Goal: Information Seeking & Learning: Find specific fact

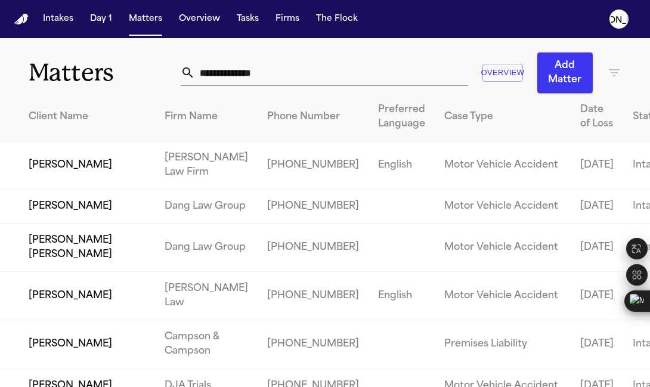
click at [207, 75] on input "text" at bounding box center [331, 73] width 273 height 26
paste input "**********"
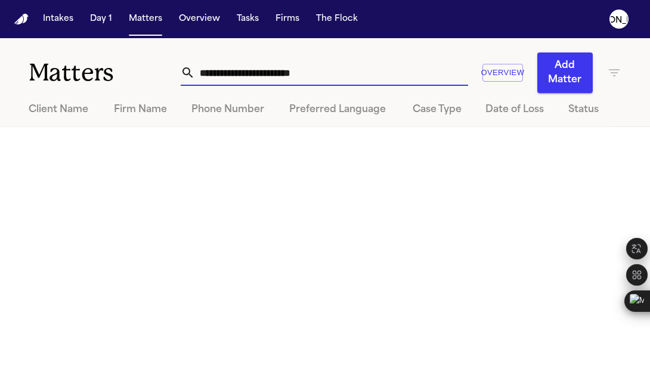
drag, startPoint x: 239, startPoint y: 74, endPoint x: 113, endPoint y: 67, distance: 126.0
click at [114, 67] on div "**********" at bounding box center [325, 65] width 650 height 55
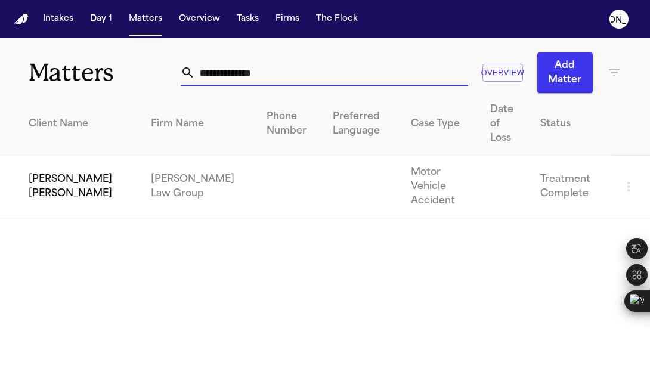
type input "**********"
click at [54, 157] on td "[PERSON_NAME] [PERSON_NAME]" at bounding box center [70, 187] width 141 height 63
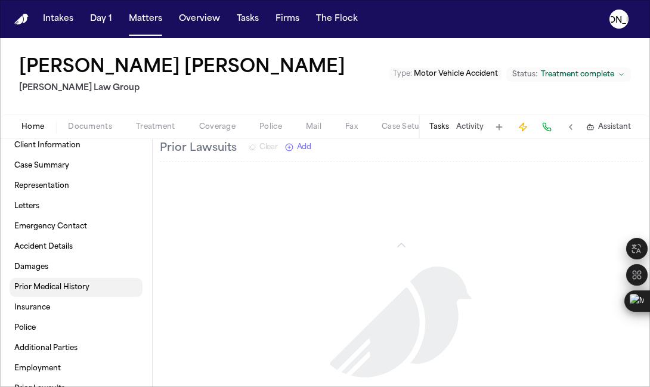
scroll to position [33, 0]
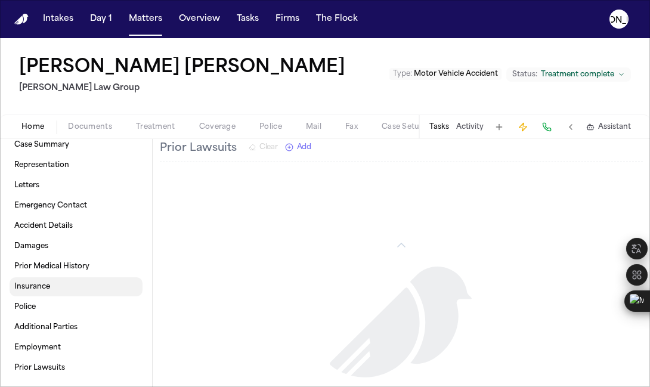
click at [55, 289] on link "Insurance" at bounding box center [76, 286] width 133 height 19
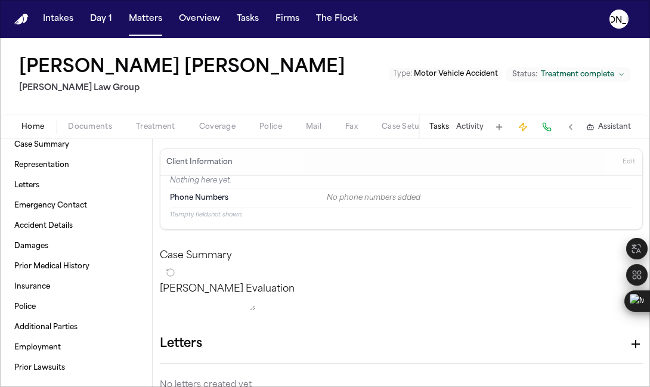
click at [211, 126] on span "Coverage" at bounding box center [217, 127] width 36 height 10
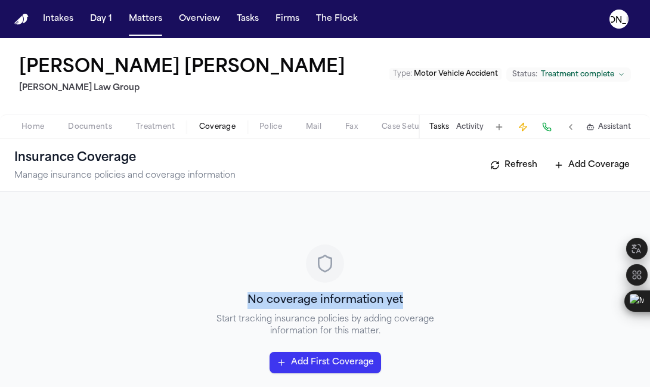
drag, startPoint x: 357, startPoint y: 301, endPoint x: 233, endPoint y: 298, distance: 124.1
click at [233, 298] on div "No coverage information yet Start tracking insurance policies by adding coverag…" at bounding box center [324, 308] width 621 height 205
copy h3 "No coverage information yet"
click at [26, 126] on span "Home" at bounding box center [32, 127] width 23 height 10
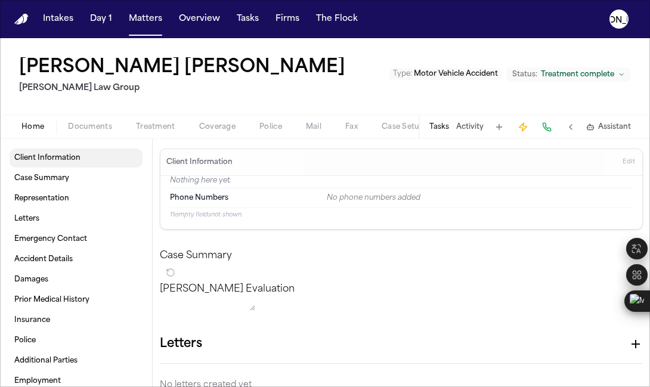
click at [39, 162] on span "Client Information" at bounding box center [47, 158] width 66 height 10
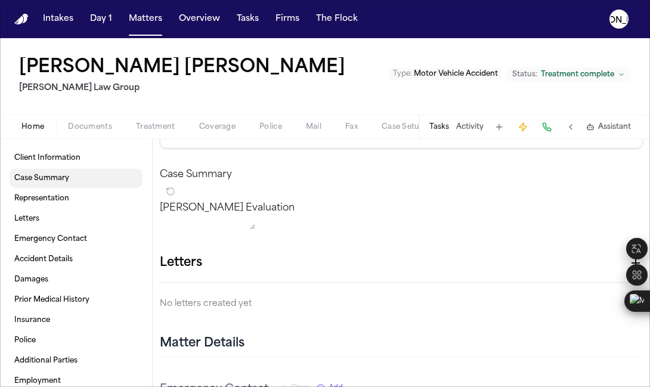
click at [27, 171] on link "Case Summary" at bounding box center [76, 178] width 133 height 19
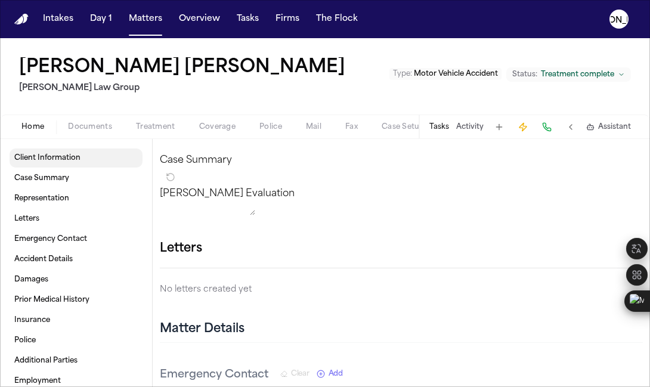
click at [29, 162] on span "Client Information" at bounding box center [47, 158] width 66 height 10
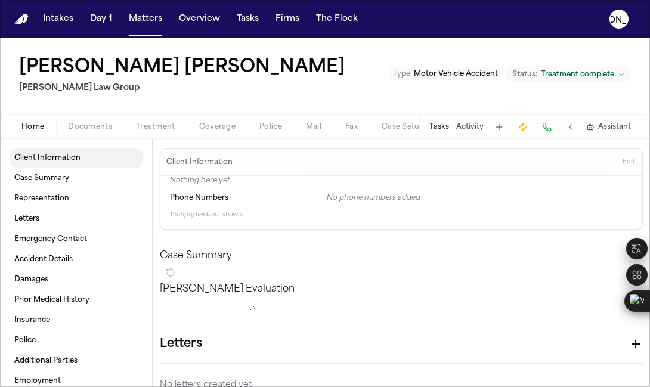
click at [34, 162] on span "Client Information" at bounding box center [47, 158] width 66 height 10
click at [72, 130] on span "Documents" at bounding box center [90, 127] width 44 height 10
click at [37, 127] on span "Home" at bounding box center [32, 127] width 23 height 10
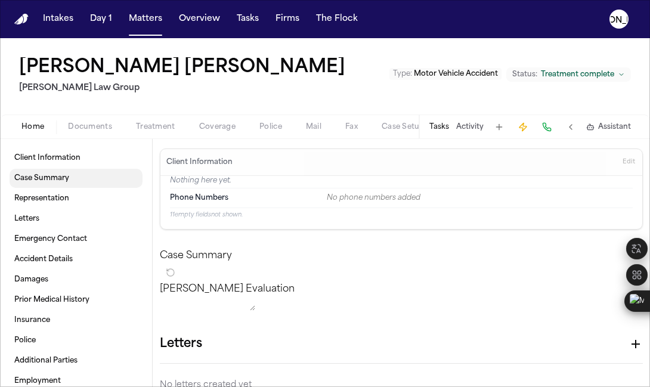
click at [68, 186] on link "Case Summary" at bounding box center [76, 178] width 133 height 19
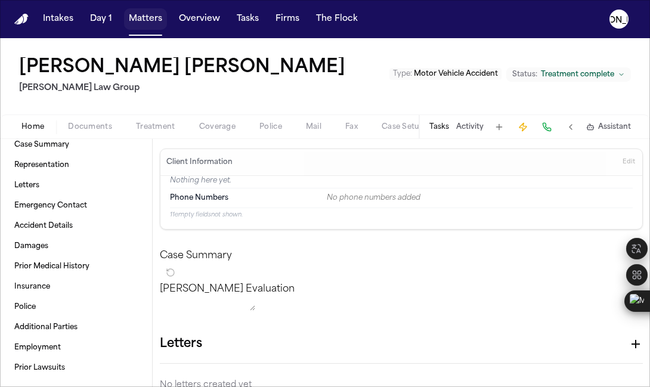
click at [146, 21] on button "Matters" at bounding box center [145, 18] width 43 height 21
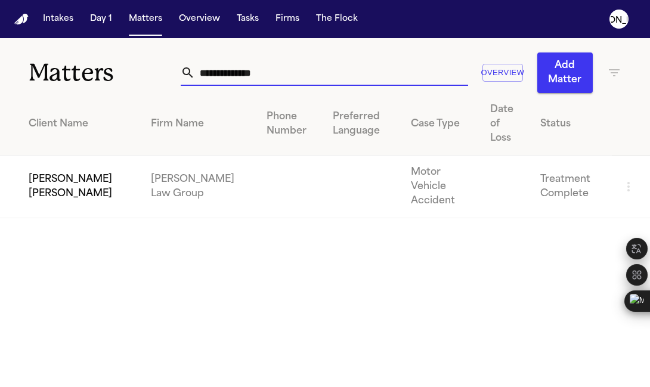
click at [321, 79] on input "**********" at bounding box center [331, 73] width 273 height 26
drag, startPoint x: 119, startPoint y: 63, endPoint x: 82, endPoint y: 64, distance: 37.0
click at [84, 64] on div "**********" at bounding box center [325, 65] width 650 height 55
paste input "**********"
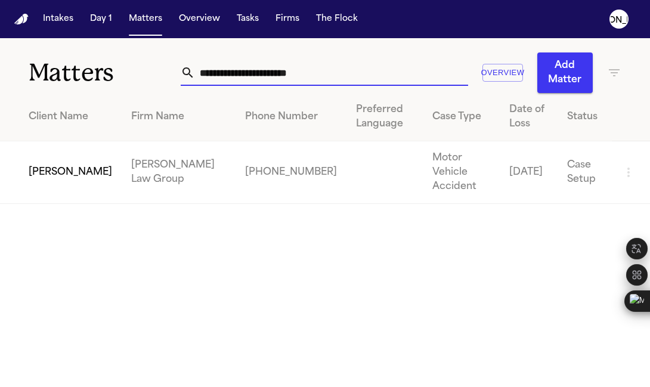
type input "**********"
click at [129, 148] on td "[PERSON_NAME] Law Group" at bounding box center [179, 172] width 114 height 63
click at [58, 169] on td "[PERSON_NAME]" at bounding box center [61, 172] width 122 height 63
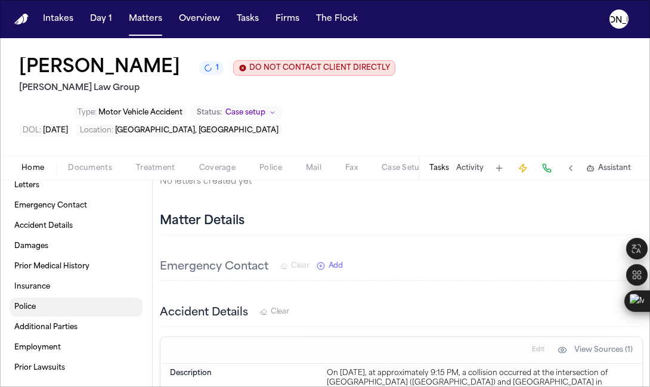
scroll to position [97, 0]
click at [60, 290] on link "Insurance" at bounding box center [76, 286] width 133 height 19
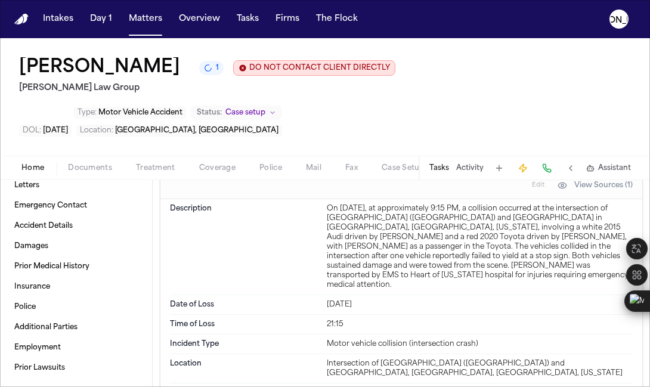
scroll to position [609, 0]
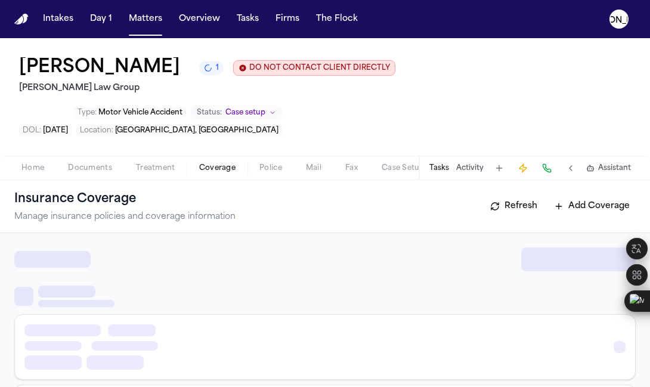
click at [217, 166] on span "Coverage" at bounding box center [217, 168] width 36 height 10
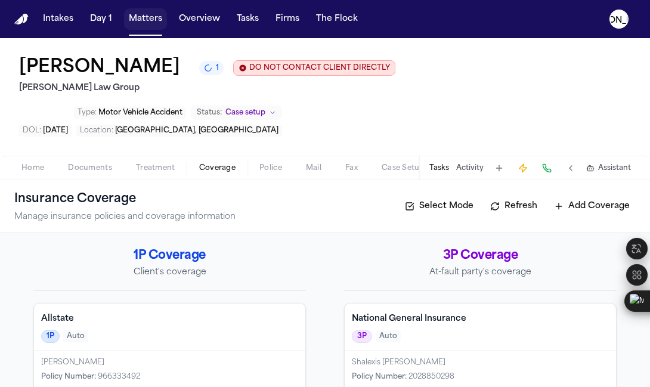
click at [135, 23] on button "Matters" at bounding box center [145, 18] width 43 height 21
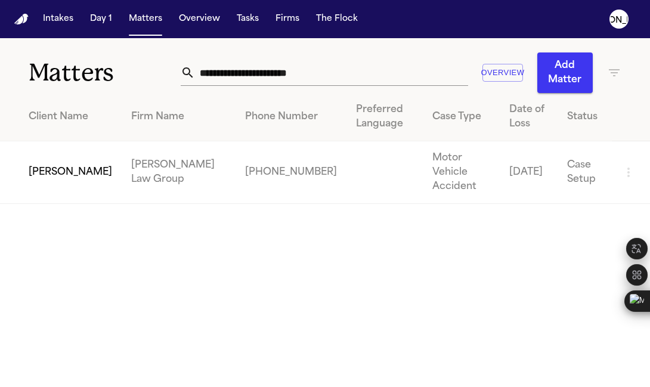
click at [238, 75] on input "**********" at bounding box center [331, 73] width 273 height 26
drag, startPoint x: 355, startPoint y: 73, endPoint x: 68, endPoint y: 58, distance: 287.8
click at [68, 58] on div "**********" at bounding box center [325, 65] width 650 height 55
paste input "text"
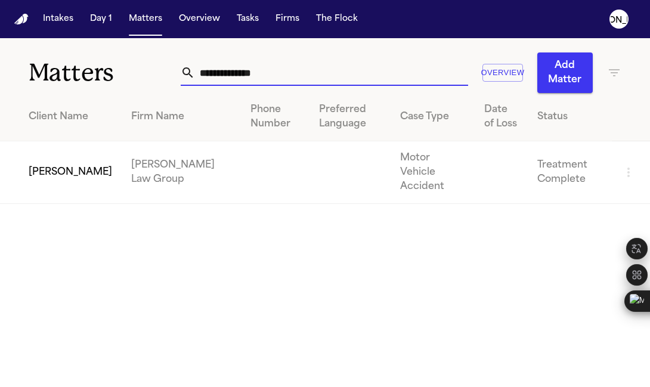
type input "**********"
click at [57, 168] on td "[PERSON_NAME]" at bounding box center [61, 172] width 122 height 63
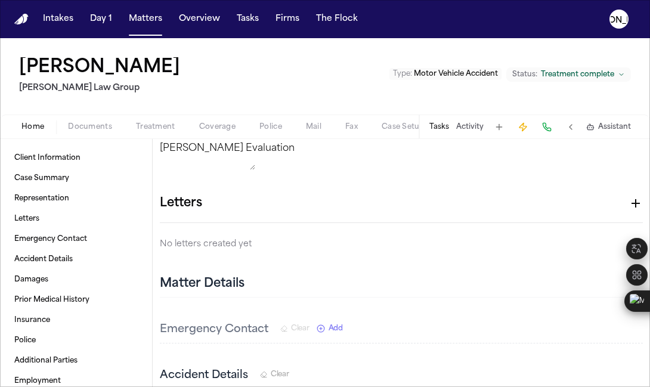
scroll to position [211, 0]
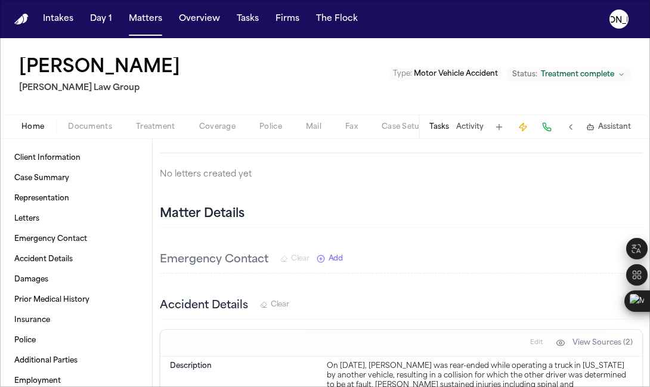
click at [237, 133] on span "button" at bounding box center [217, 133] width 51 height 1
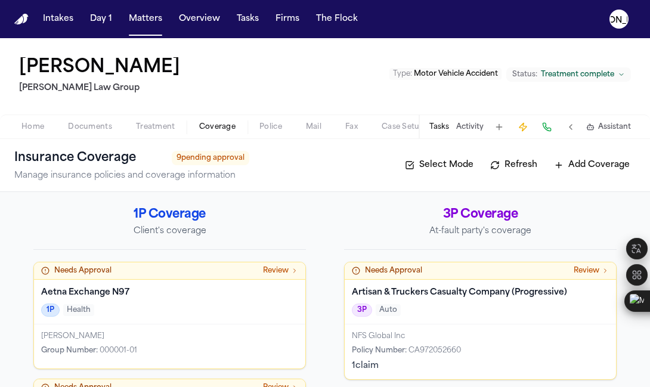
click at [33, 123] on span "Home" at bounding box center [32, 127] width 23 height 10
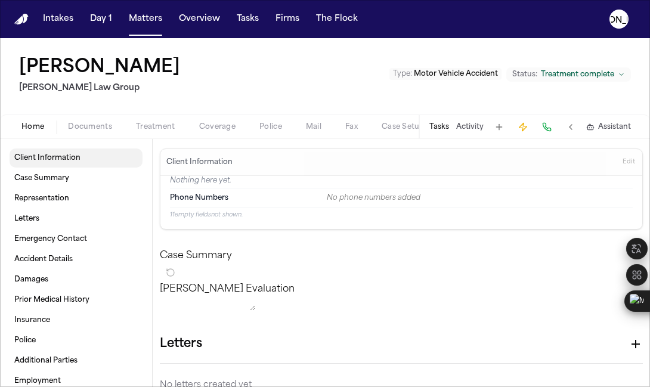
click at [48, 154] on span "Client Information" at bounding box center [47, 158] width 66 height 10
click at [91, 161] on link "Client Information" at bounding box center [76, 157] width 133 height 19
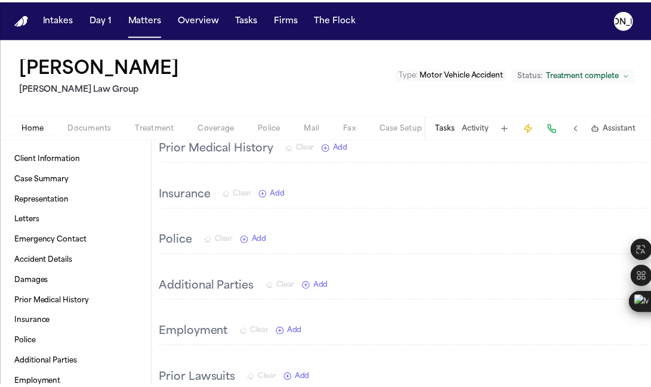
scroll to position [849, 0]
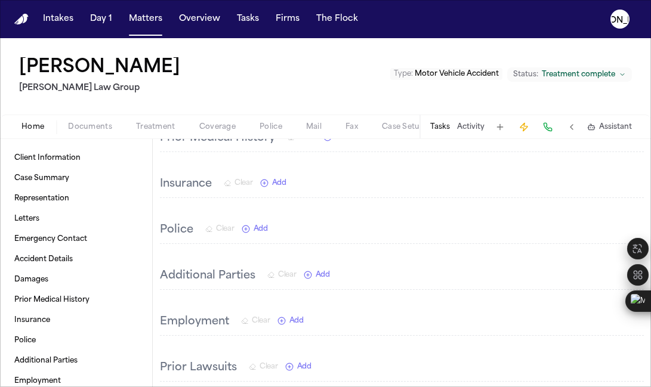
click at [224, 125] on span "Coverage" at bounding box center [217, 127] width 36 height 10
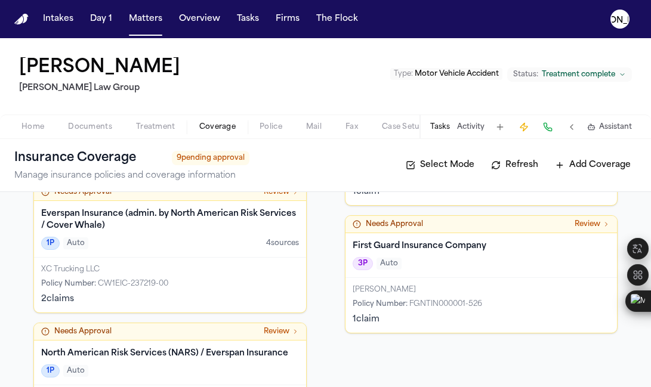
scroll to position [497, 0]
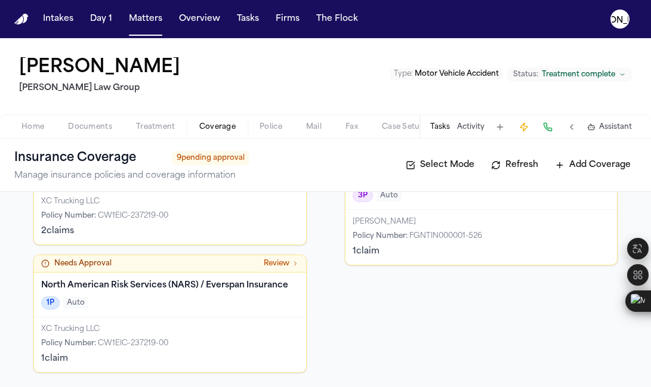
click at [261, 129] on span "Police" at bounding box center [270, 127] width 23 height 10
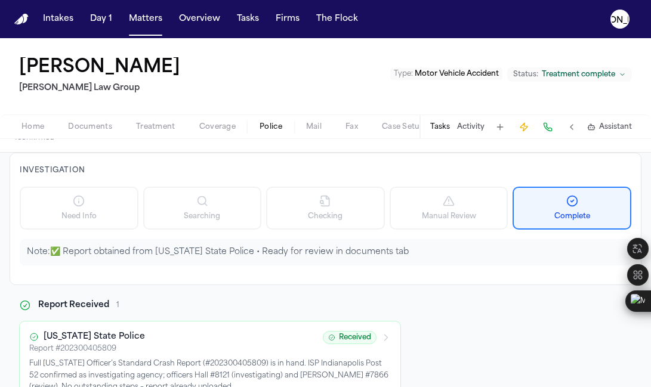
scroll to position [139, 0]
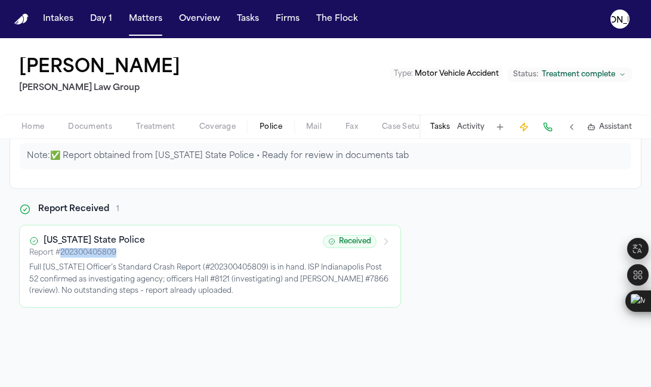
drag, startPoint x: 122, startPoint y: 253, endPoint x: 61, endPoint y: 253, distance: 61.4
click at [61, 253] on div "Report # 202300405809" at bounding box center [172, 253] width 286 height 10
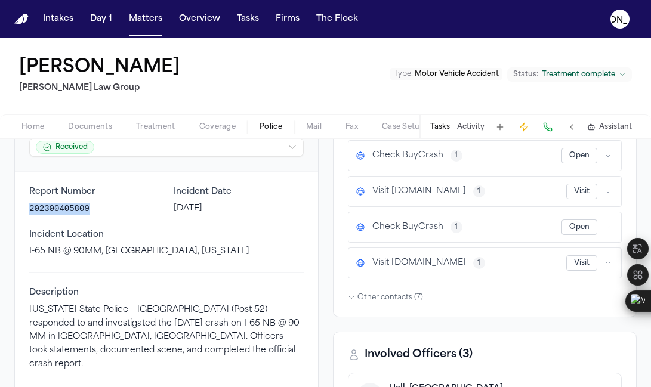
drag, startPoint x: 93, startPoint y: 210, endPoint x: 29, endPoint y: 212, distance: 64.4
click at [29, 212] on div "Report Number 202300405809 Incident Date [DATE] Incident Location I-65 NB @ 90M…" at bounding box center [166, 346] width 303 height 348
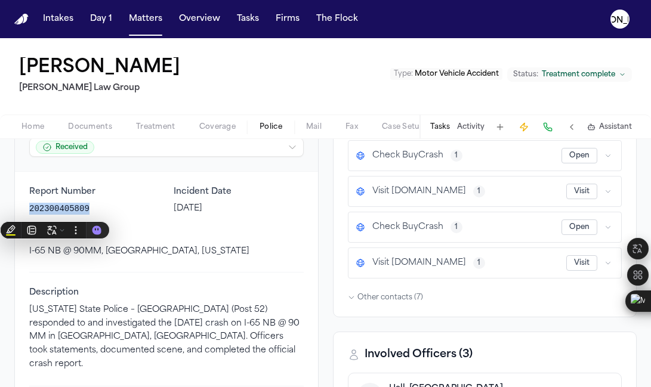
copy p "202300405809"
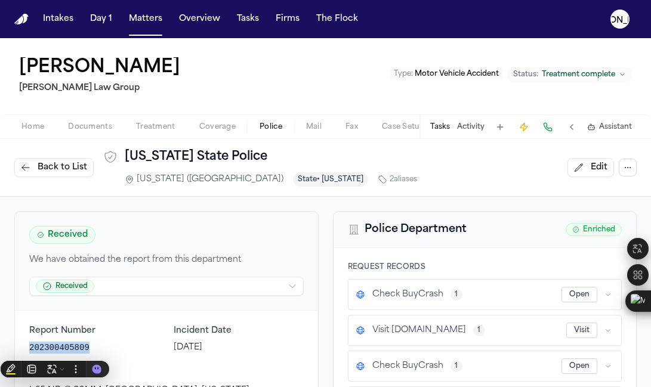
click at [98, 128] on span "Documents" at bounding box center [90, 127] width 44 height 10
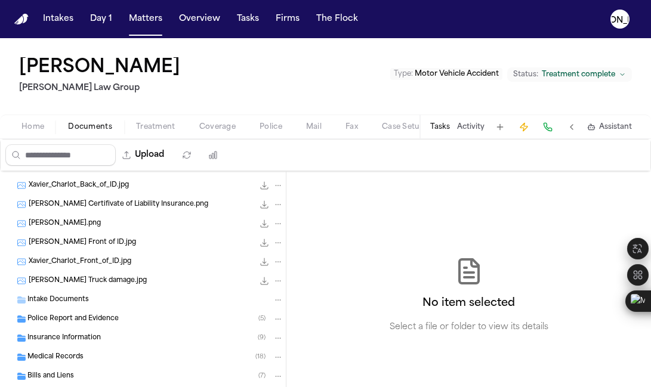
scroll to position [436, 0]
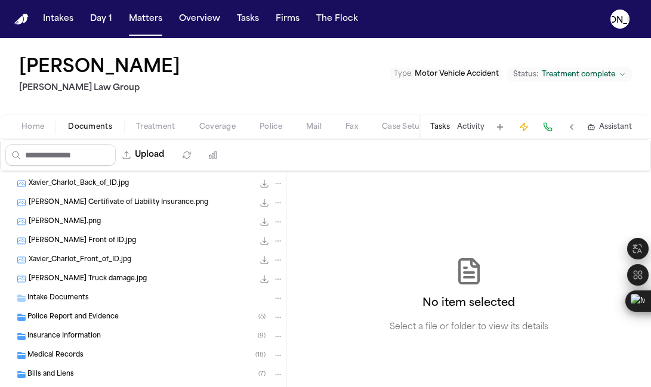
click at [60, 298] on span "Intake Documents" at bounding box center [57, 298] width 61 height 10
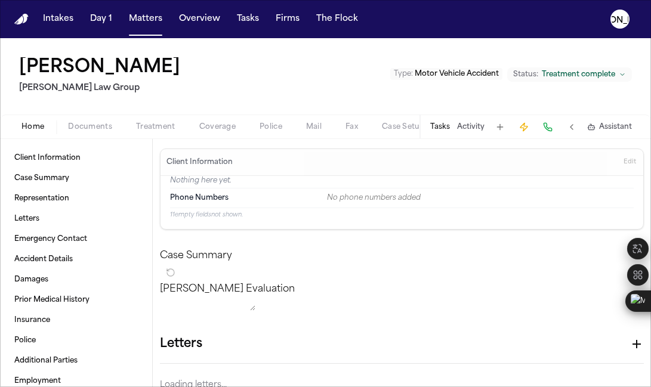
click at [33, 126] on span "Home" at bounding box center [32, 127] width 23 height 10
click at [219, 186] on p "Nothing here yet." at bounding box center [401, 182] width 463 height 12
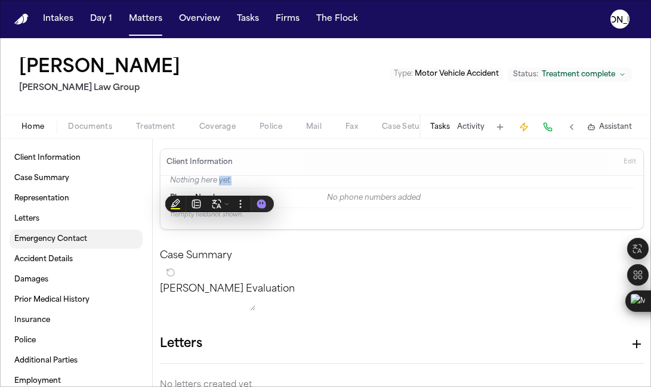
click at [63, 243] on span "Emergency Contact" at bounding box center [50, 239] width 73 height 10
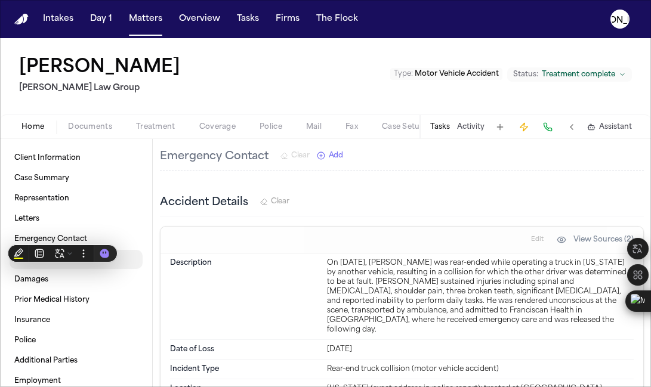
scroll to position [319, 0]
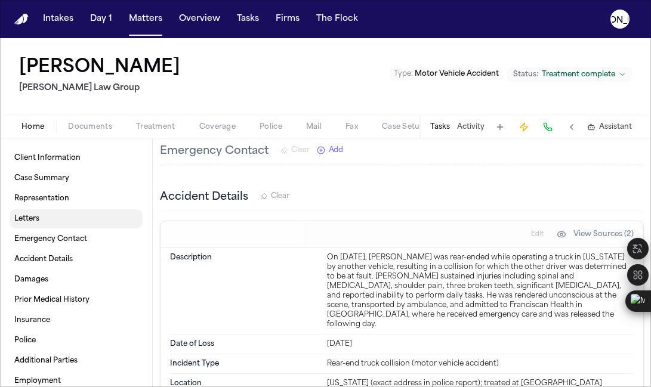
click at [24, 213] on link "Letters" at bounding box center [76, 218] width 133 height 19
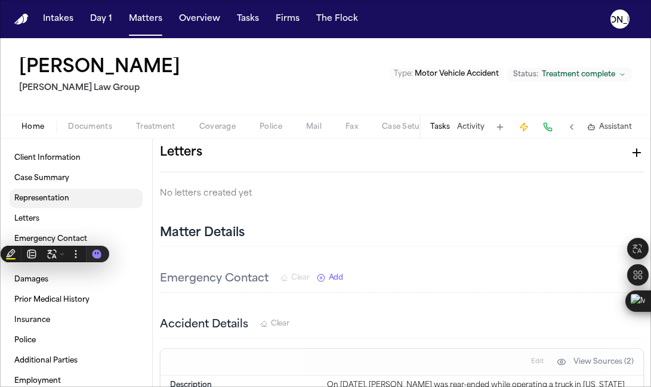
click at [39, 195] on span "Representation" at bounding box center [41, 199] width 55 height 10
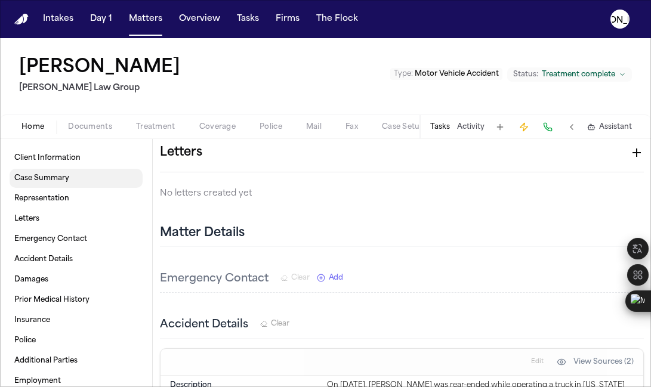
click at [39, 184] on link "Case Summary" at bounding box center [76, 178] width 133 height 19
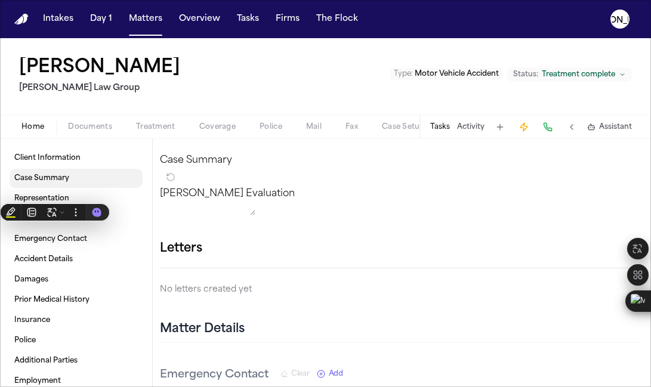
click at [39, 165] on link "Client Information" at bounding box center [76, 157] width 133 height 19
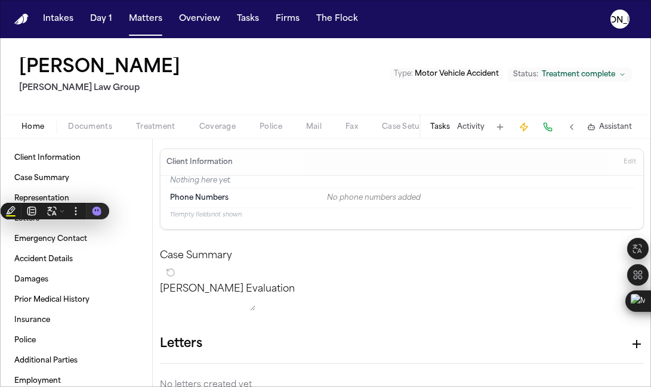
click at [198, 296] on p "[PERSON_NAME] Evaluation" at bounding box center [402, 289] width 484 height 14
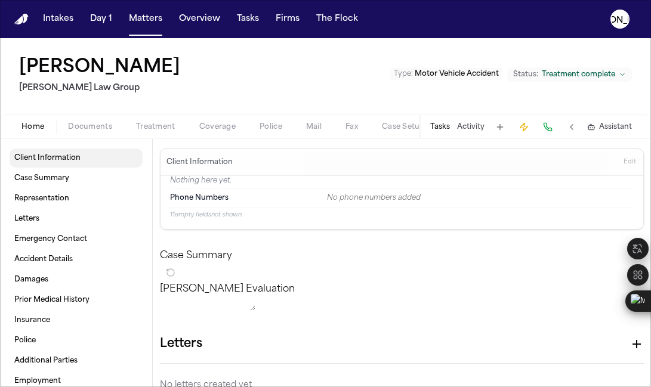
click at [70, 151] on link "Client Information" at bounding box center [76, 157] width 133 height 19
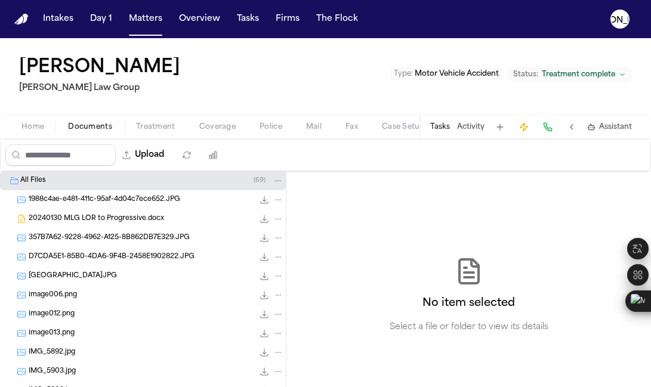
click at [81, 125] on span "Documents" at bounding box center [90, 127] width 44 height 10
click at [40, 127] on span "Home" at bounding box center [32, 127] width 23 height 10
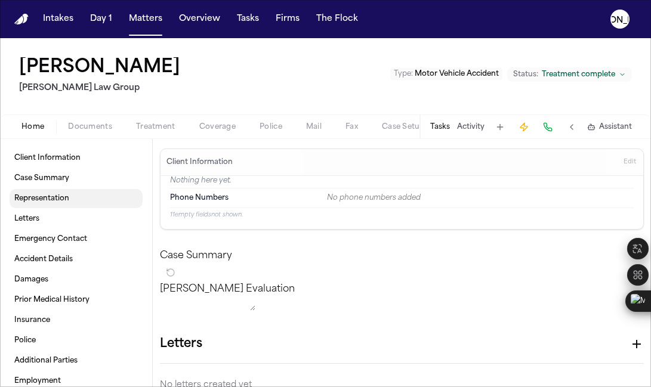
click at [24, 198] on span "Representation" at bounding box center [41, 199] width 55 height 10
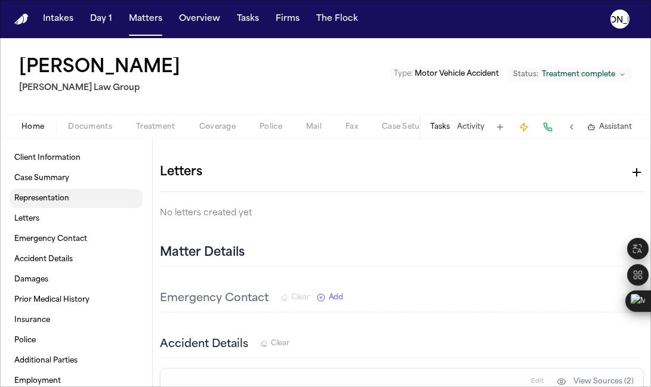
scroll to position [191, 0]
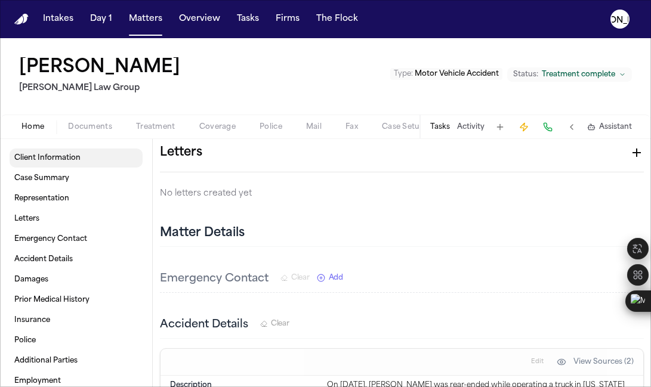
click at [69, 154] on span "Client Information" at bounding box center [47, 158] width 66 height 10
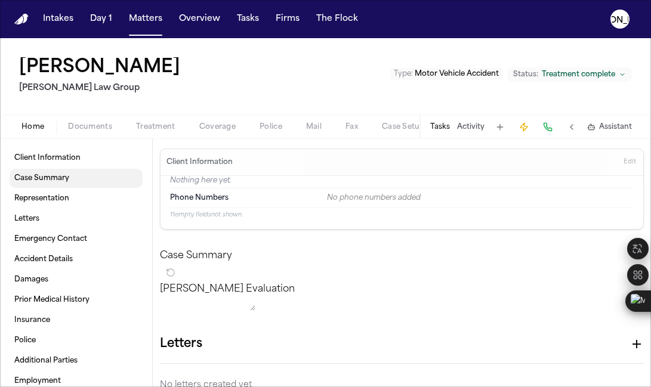
click at [72, 175] on link "Case Summary" at bounding box center [76, 178] width 133 height 19
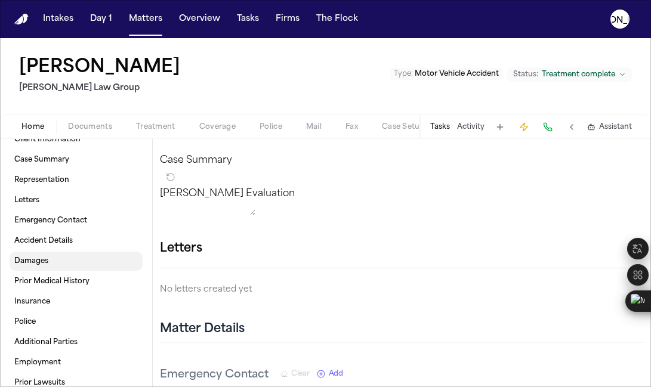
scroll to position [10, 0]
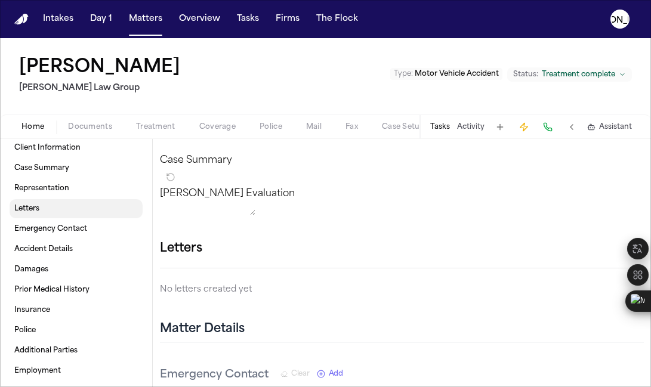
click at [32, 208] on span "Letters" at bounding box center [26, 209] width 25 height 10
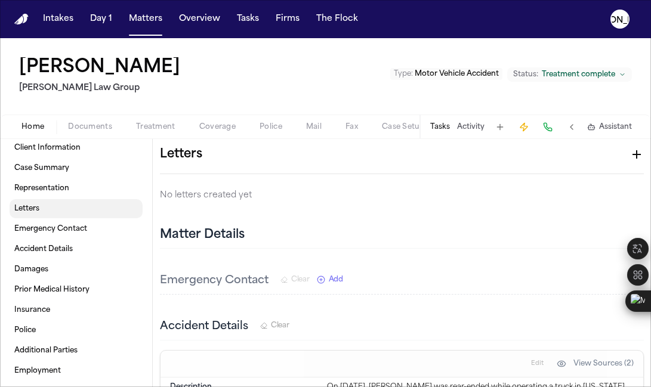
scroll to position [191, 0]
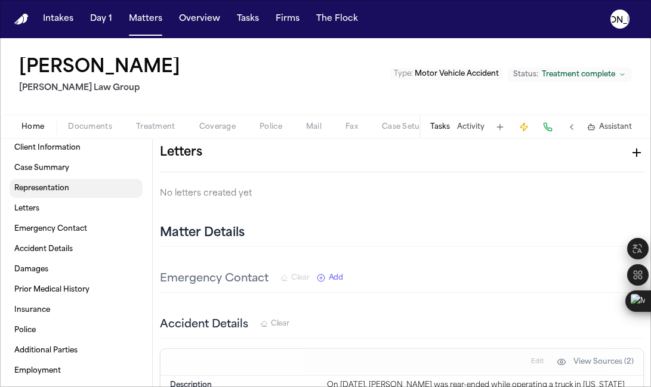
click at [45, 184] on span "Representation" at bounding box center [41, 189] width 55 height 10
click at [46, 172] on link "Case Summary" at bounding box center [76, 168] width 133 height 19
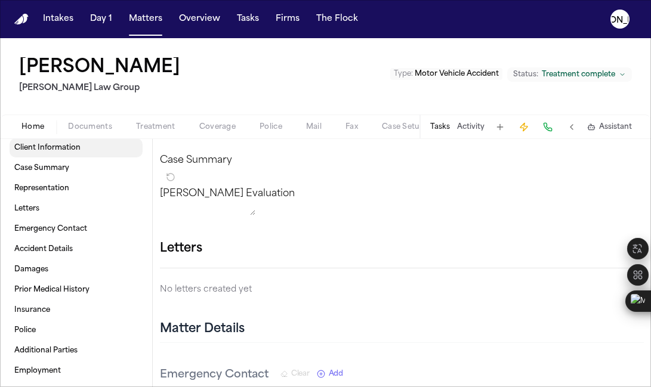
click at [55, 146] on span "Client Information" at bounding box center [47, 148] width 66 height 10
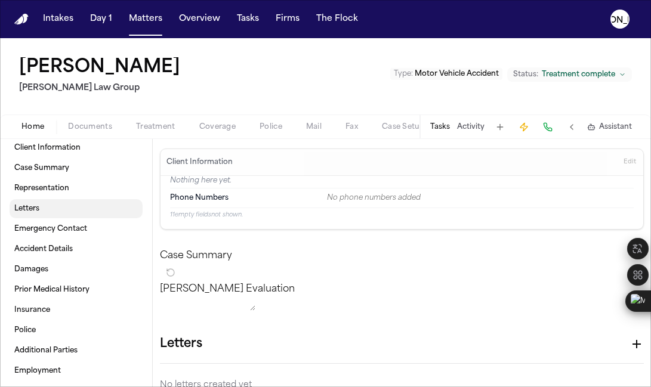
click at [41, 205] on link "Letters" at bounding box center [76, 208] width 133 height 19
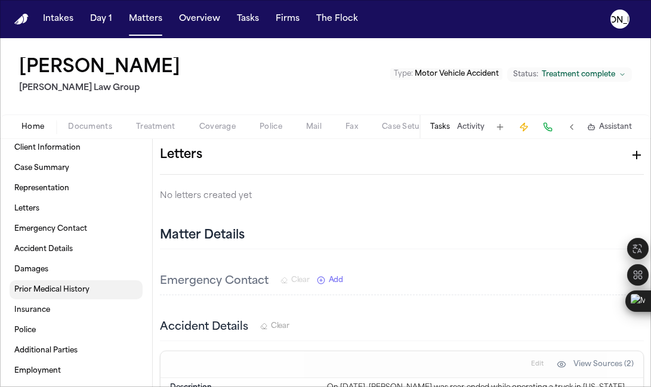
scroll to position [191, 0]
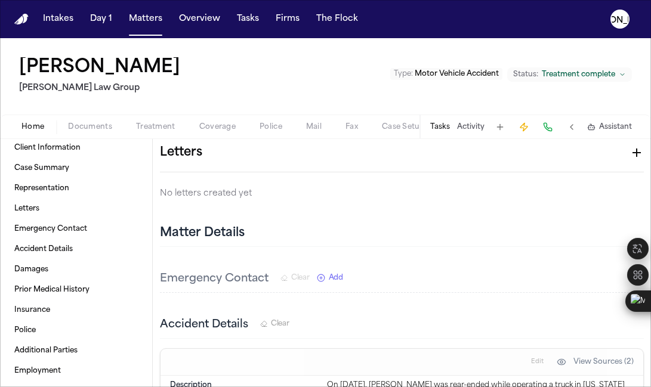
click at [55, 123] on button "Home" at bounding box center [33, 127] width 47 height 14
click at [106, 135] on div "Home Documents Treatment Coverage Police Mail Fax Case Setup Demand Workspaces …" at bounding box center [325, 126] width 651 height 24
click at [91, 123] on span "Documents" at bounding box center [90, 127] width 44 height 10
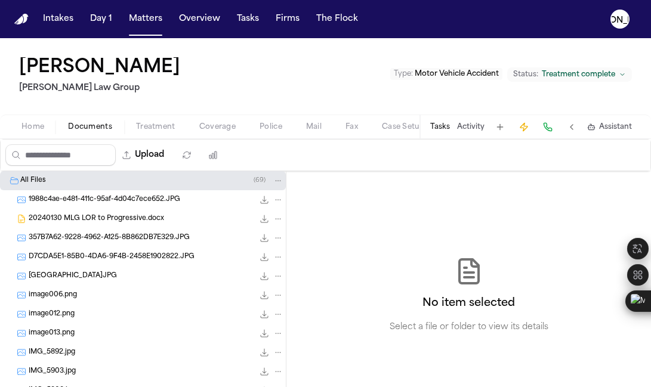
click at [159, 199] on span "1988c4ae-e481-411c-95af-4d04c7ece652.JPG" at bounding box center [104, 200] width 151 height 10
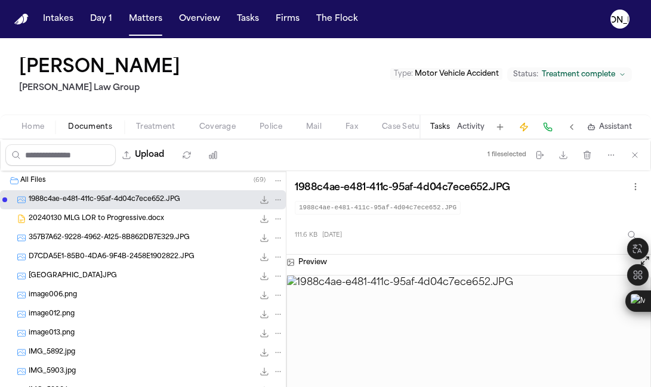
click at [112, 224] on div "20240130 MLG LOR to Progressive.docx 191.3 KB • DOCX" at bounding box center [156, 219] width 255 height 12
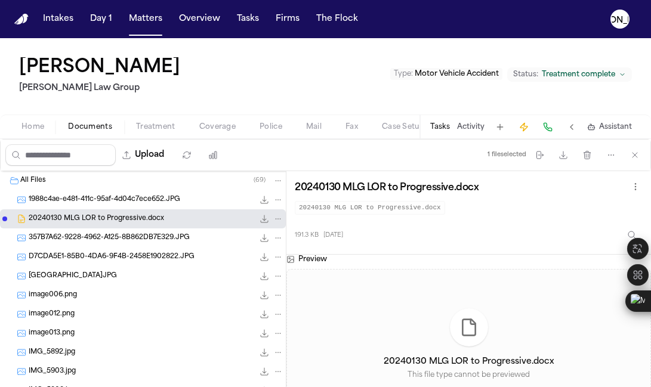
click at [106, 244] on div "357B7A62-9228-4962-A125-8B862DB7E329.JPG 2.5 MB • JPG" at bounding box center [143, 237] width 286 height 19
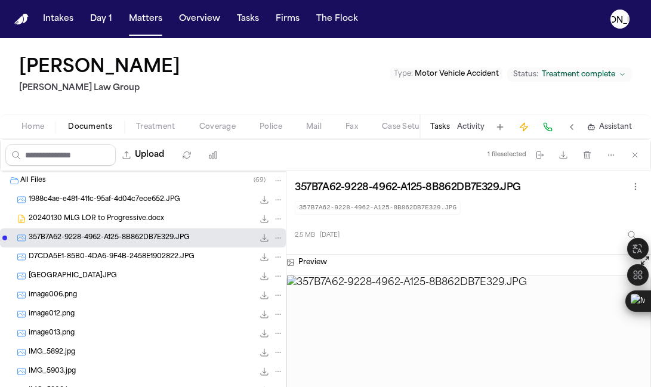
click at [89, 260] on span "D7CDA5E1-85B0-4DA6-9F4B-2458E1902822.JPG" at bounding box center [112, 257] width 166 height 10
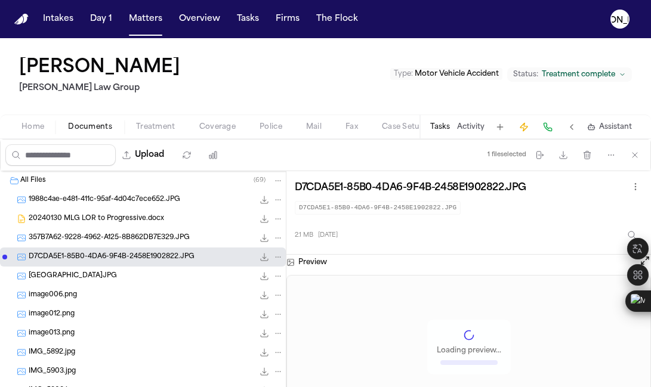
click at [75, 277] on span "[GEOGRAPHIC_DATA]JPG" at bounding box center [73, 276] width 88 height 10
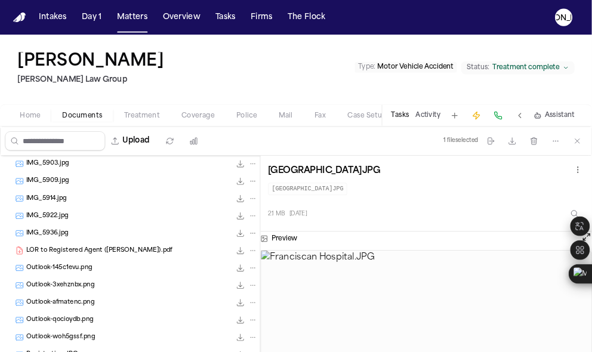
scroll to position [362, 0]
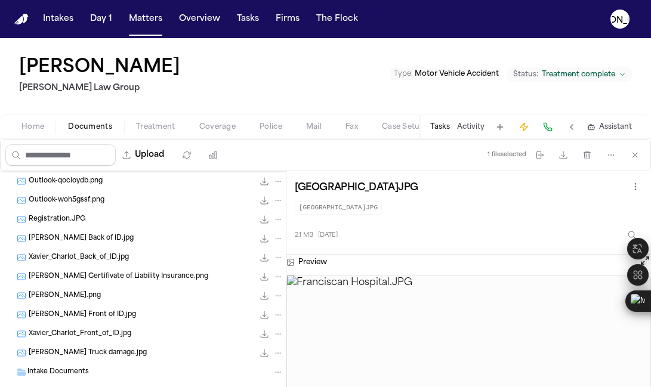
click at [95, 277] on span "[PERSON_NAME] Certifivate of Liability Insurance.png" at bounding box center [119, 277] width 180 height 10
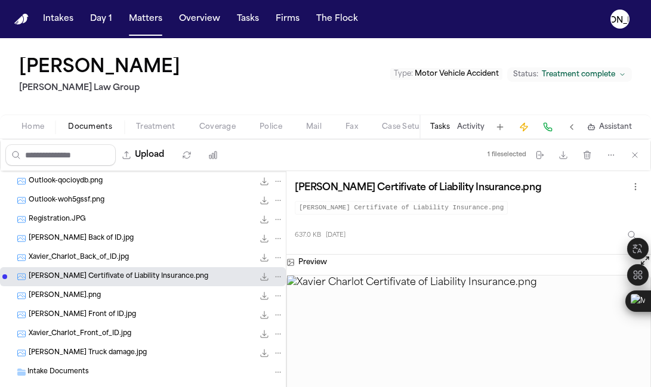
click at [97, 253] on span "Xavier_Charlot_Back_of_ID.jpg" at bounding box center [79, 258] width 100 height 10
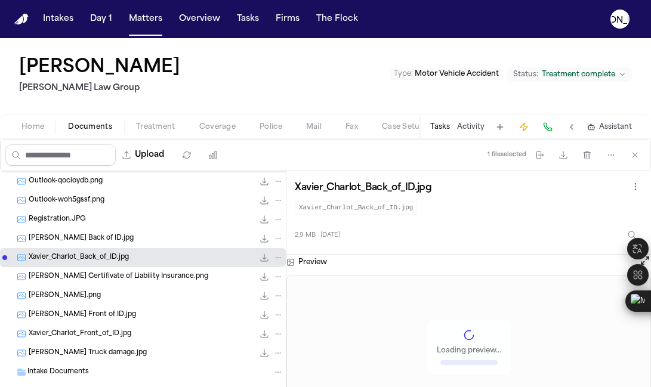
click at [97, 242] on span "[PERSON_NAME] Back of ID.jpg" at bounding box center [81, 239] width 105 height 10
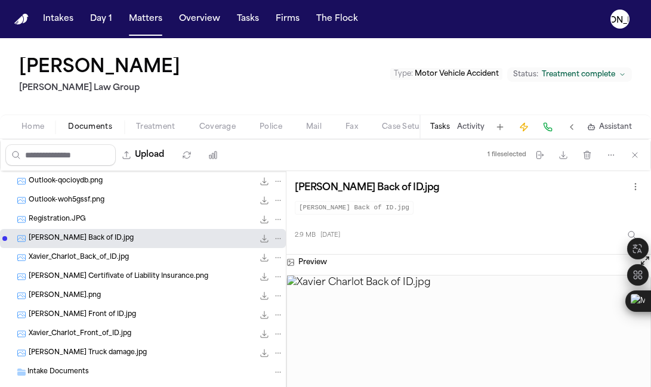
click at [86, 262] on div "Xavier_Charlot_Back_of_ID.jpg 2.9 MB • JPG" at bounding box center [156, 258] width 255 height 12
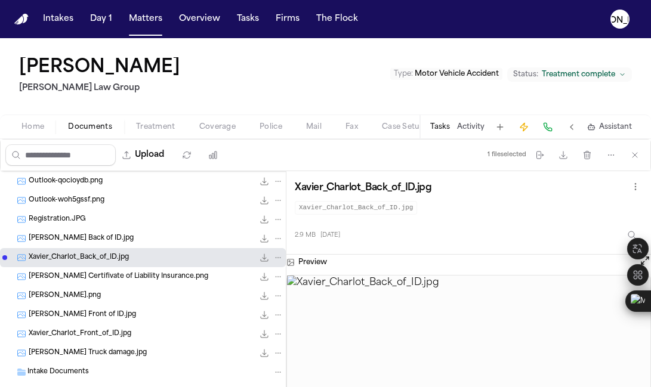
click at [121, 239] on div "[PERSON_NAME] Back of ID.jpg 2.9 MB • JPG" at bounding box center [156, 239] width 255 height 12
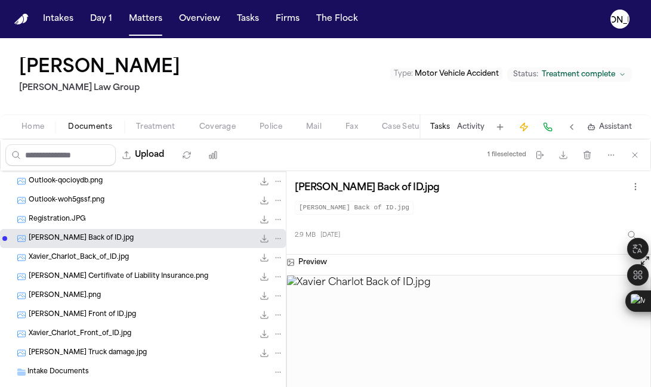
click at [112, 323] on div "[PERSON_NAME] Front of ID.jpg 204.1 KB • JPG" at bounding box center [143, 314] width 286 height 19
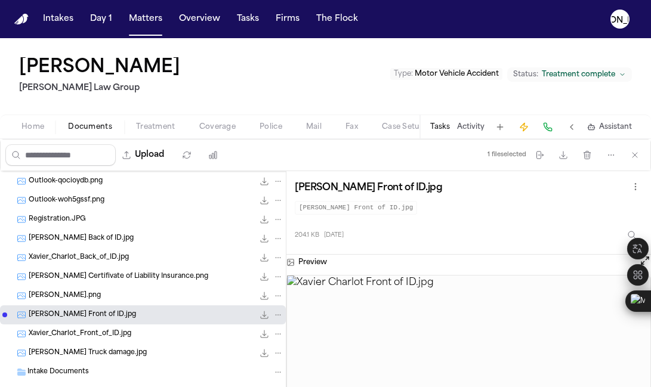
click at [474, 326] on img at bounding box center [468, 348] width 363 height 144
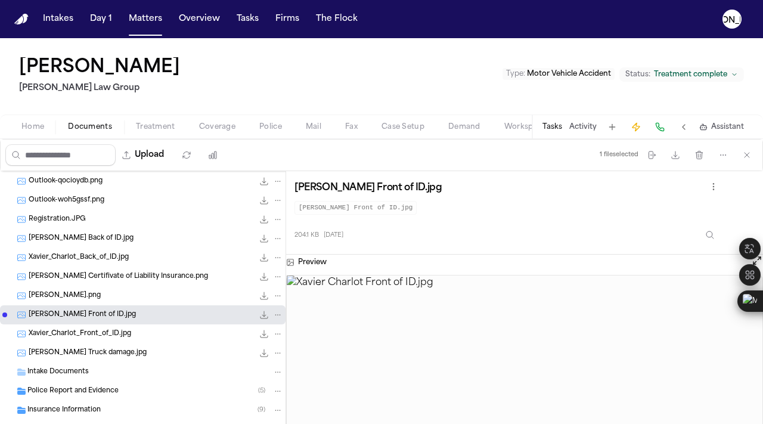
click at [481, 5] on nav "Intakes Day 1 Matters Overview Tasks Firms The [PERSON_NAME]" at bounding box center [381, 19] width 763 height 38
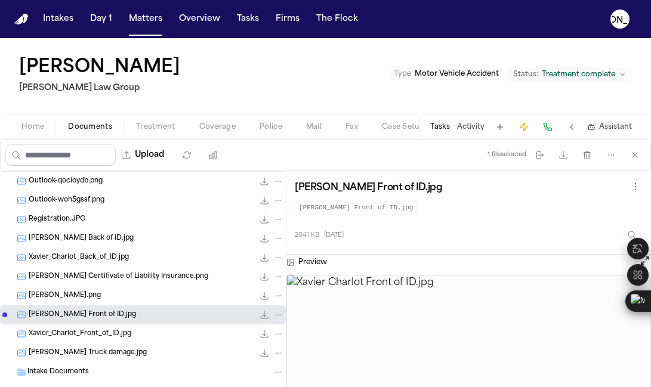
click at [219, 125] on span "Coverage" at bounding box center [217, 127] width 36 height 10
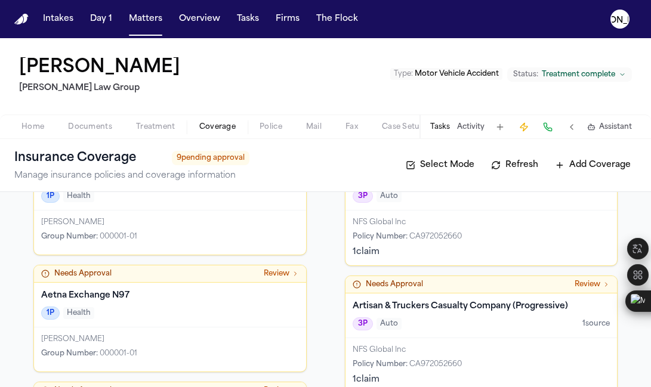
scroll to position [27, 0]
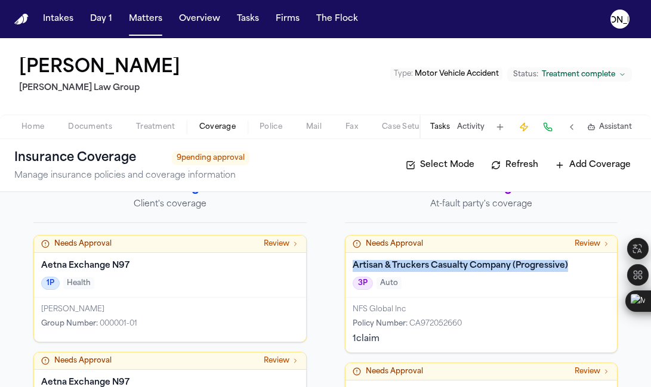
drag, startPoint x: 577, startPoint y: 266, endPoint x: 348, endPoint y: 269, distance: 229.6
click at [352, 269] on h4 "Artisan & Truckers Casualty Company (Progressive)" at bounding box center [481, 266] width 258 height 12
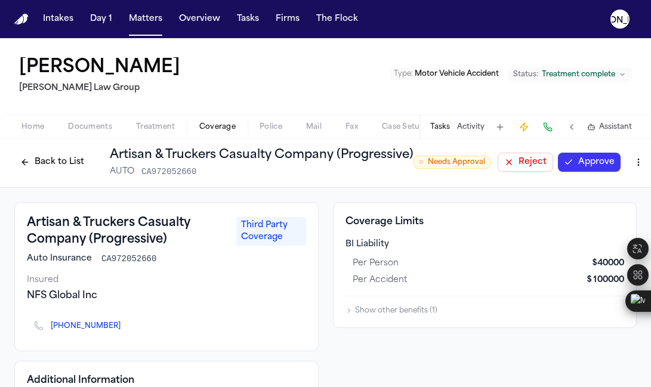
scroll to position [2, 0]
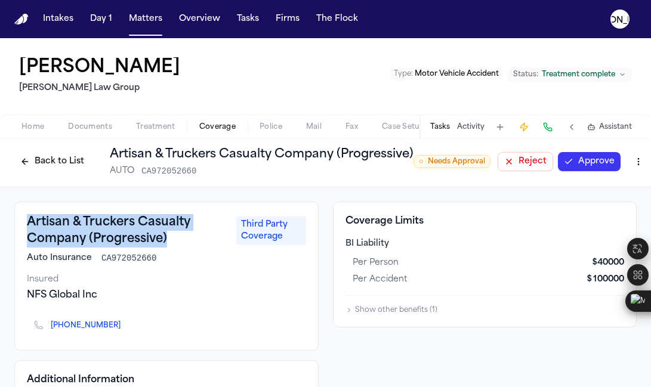
drag, startPoint x: 176, startPoint y: 242, endPoint x: 22, endPoint y: 223, distance: 155.0
click at [22, 223] on div "Artisan & Truckers Casualty Company (Progressive) Third Party Coverage Auto Ins…" at bounding box center [166, 276] width 304 height 149
copy h3 "Artisan & Truckers Casualty Company (Progressive)"
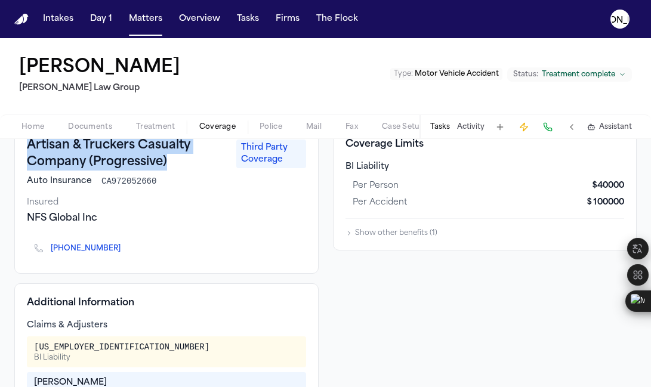
scroll to position [0, 0]
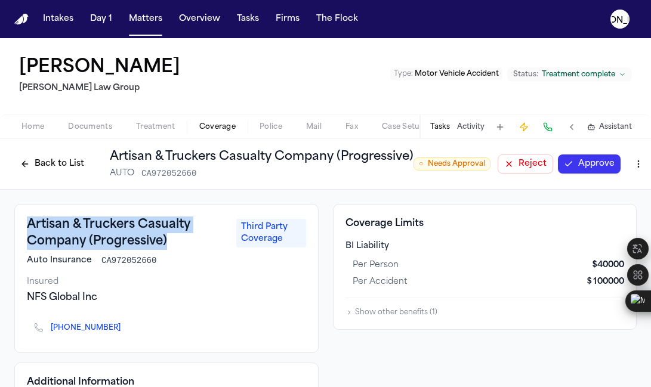
click at [21, 162] on button "Back to List" at bounding box center [52, 163] width 76 height 19
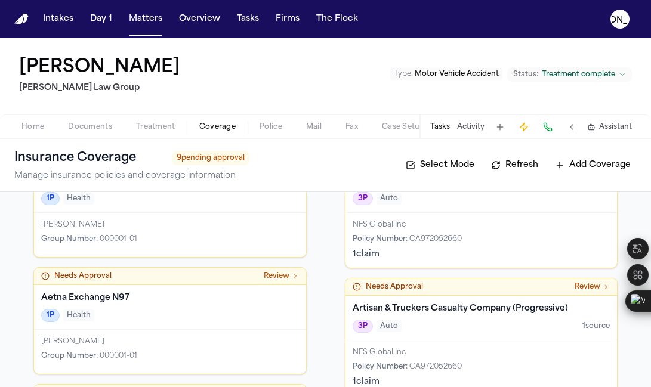
scroll to position [111, 0]
drag, startPoint x: 472, startPoint y: 239, endPoint x: 404, endPoint y: 240, distance: 67.4
click at [404, 240] on div "Policy Number : CA972052660" at bounding box center [481, 240] width 258 height 10
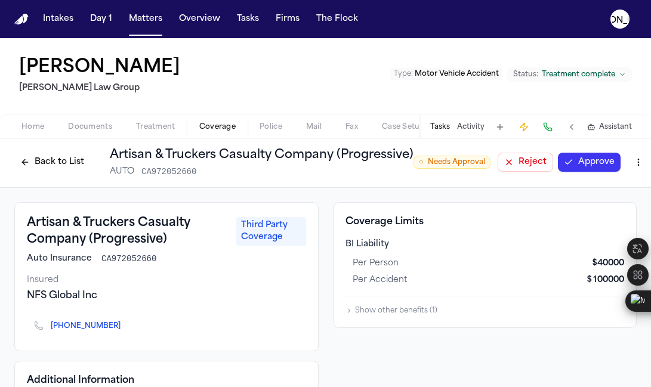
scroll to position [2, 0]
click at [29, 165] on button "Back to List" at bounding box center [52, 161] width 76 height 19
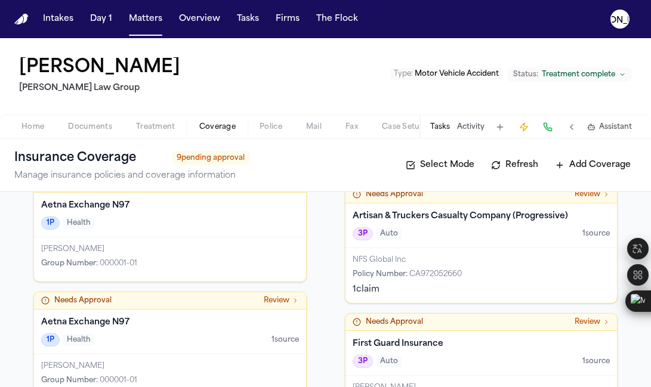
scroll to position [212, 0]
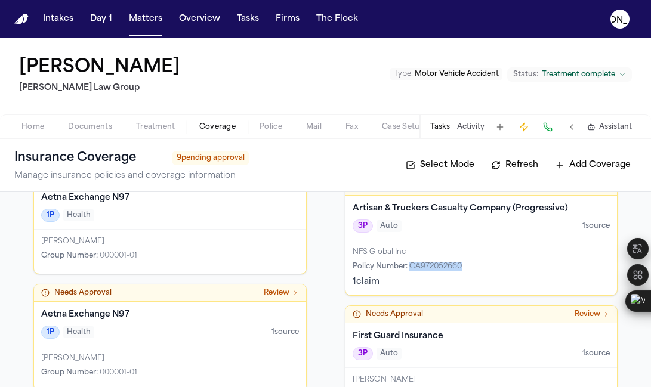
drag, startPoint x: 466, startPoint y: 267, endPoint x: 405, endPoint y: 267, distance: 61.4
click at [405, 267] on div "Policy Number : CA972052660" at bounding box center [481, 267] width 258 height 10
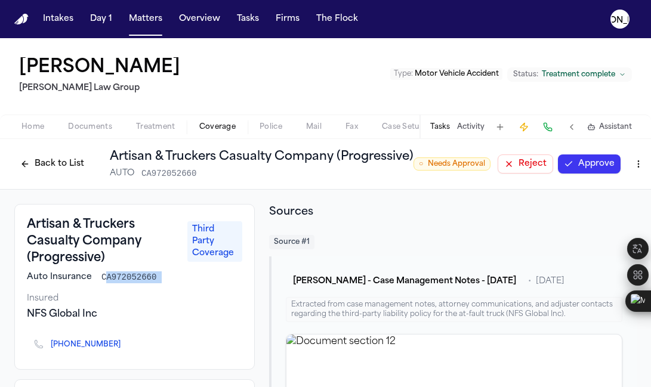
drag, startPoint x: 157, startPoint y: 283, endPoint x: 102, endPoint y: 281, distance: 55.5
click at [102, 281] on div "Artisan & Truckers Casualty Company (Progressive) Third Party Coverage Auto Ins…" at bounding box center [134, 287] width 240 height 166
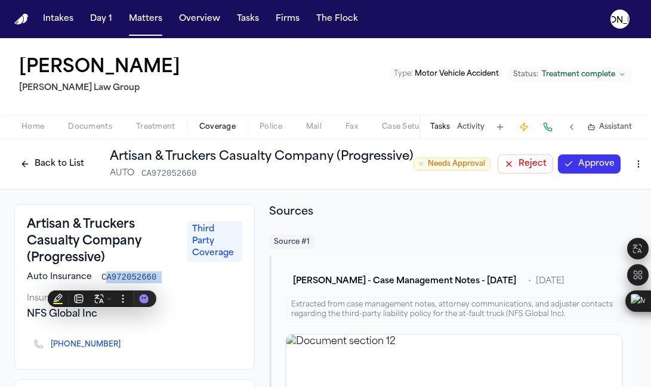
copy span "A972052660"
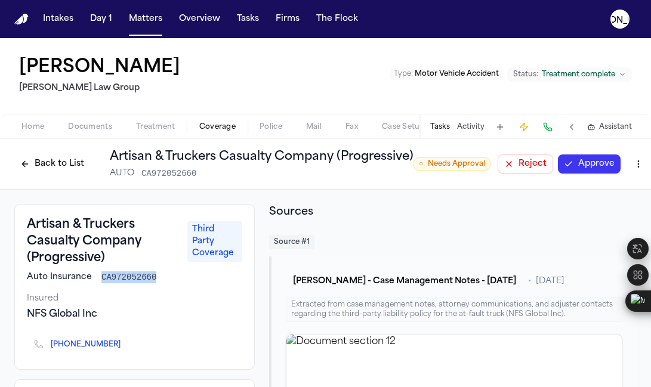
drag, startPoint x: 100, startPoint y: 278, endPoint x: 157, endPoint y: 276, distance: 56.7
click at [157, 276] on div "Auto Insurance CA972052660" at bounding box center [134, 277] width 215 height 12
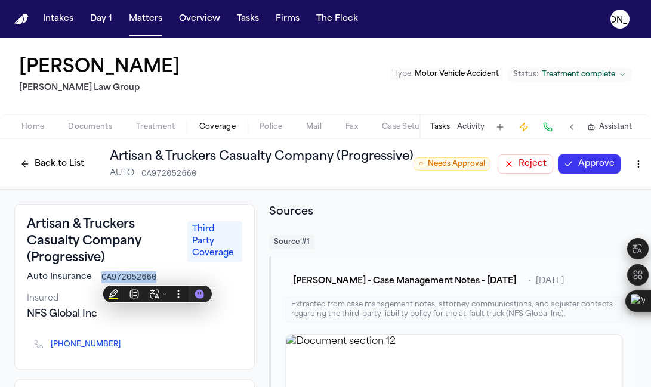
copy span "CA972052660"
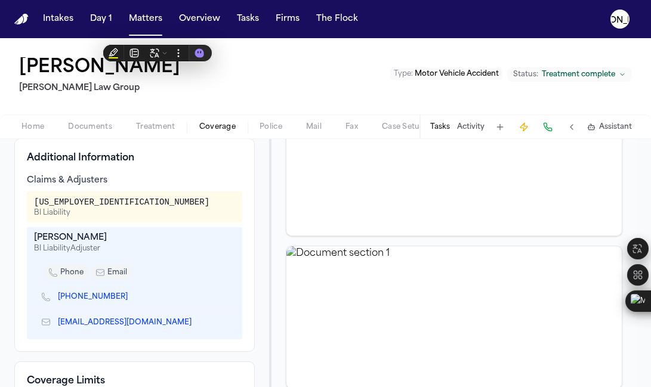
scroll to position [242, 0]
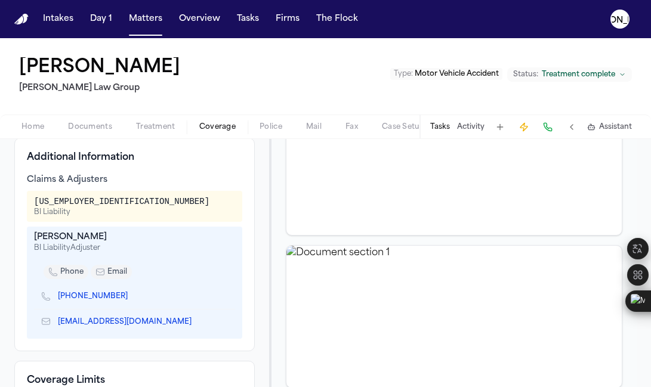
drag, startPoint x: 36, startPoint y: 239, endPoint x: 97, endPoint y: 238, distance: 61.4
click at [97, 238] on div "[PERSON_NAME]" at bounding box center [134, 237] width 201 height 12
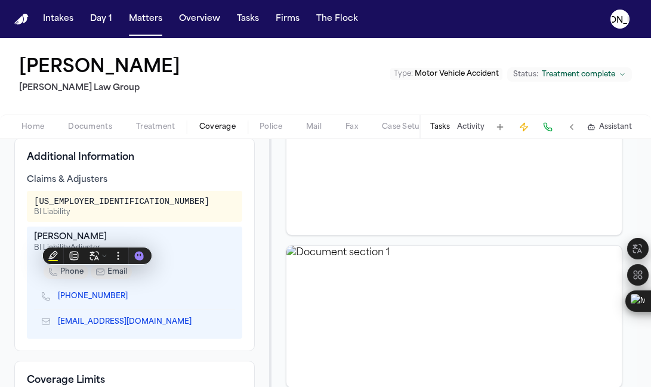
copy div "[PERSON_NAME]"
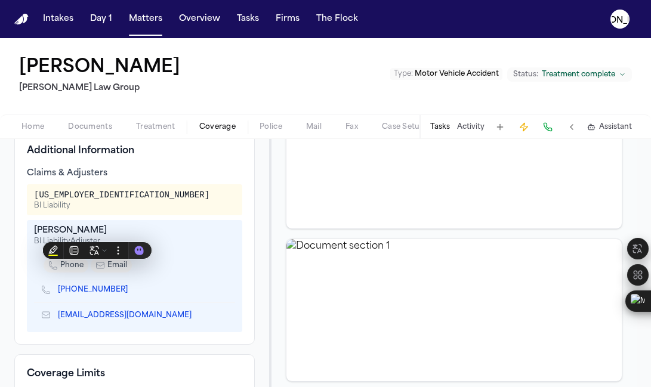
scroll to position [249, 0]
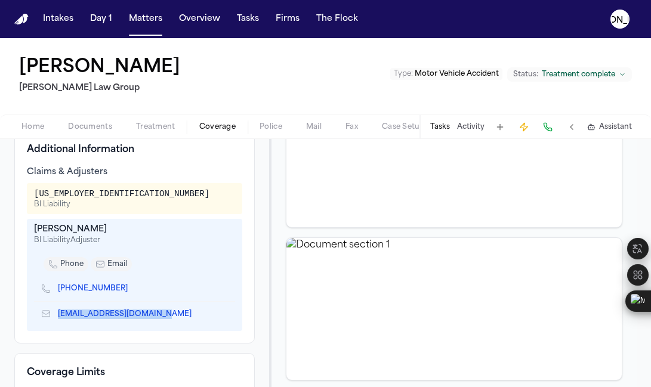
drag, startPoint x: 202, startPoint y: 318, endPoint x: 58, endPoint y: 314, distance: 143.8
click at [58, 314] on div "[EMAIL_ADDRESS][DOMAIN_NAME]" at bounding box center [134, 314] width 201 height 25
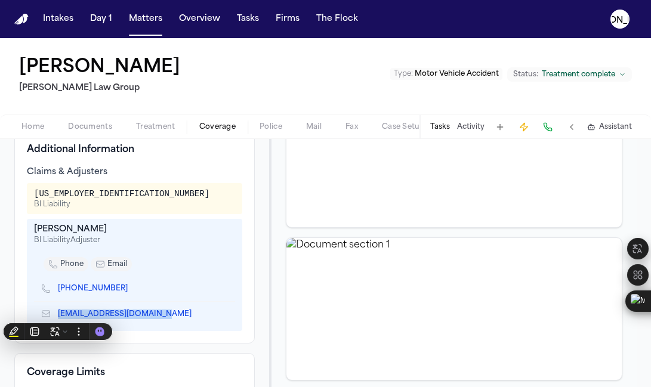
copy link "[EMAIL_ADDRESS][DOMAIN_NAME]"
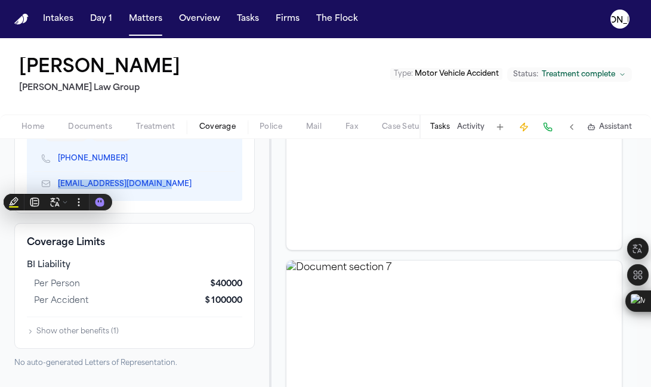
scroll to position [380, 0]
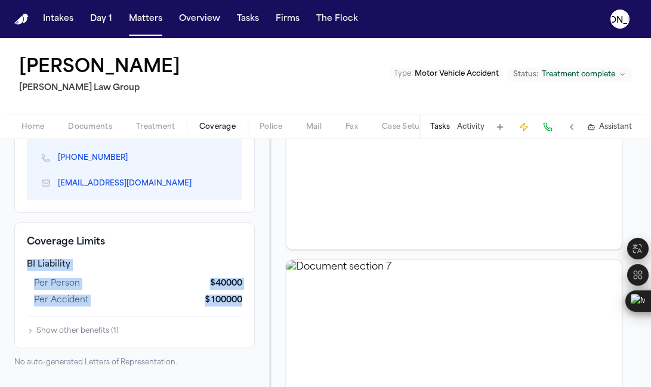
drag, startPoint x: 249, startPoint y: 307, endPoint x: 25, endPoint y: 268, distance: 227.6
click at [25, 268] on div "Coverage Limits BI Liability per person $ 40000 per accident $ 100000 Show othe…" at bounding box center [134, 285] width 240 height 126
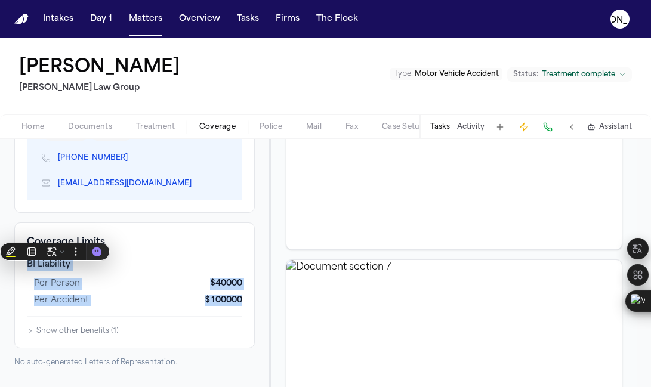
copy div "BI Liability per person $ 40000 per accident $ 100000"
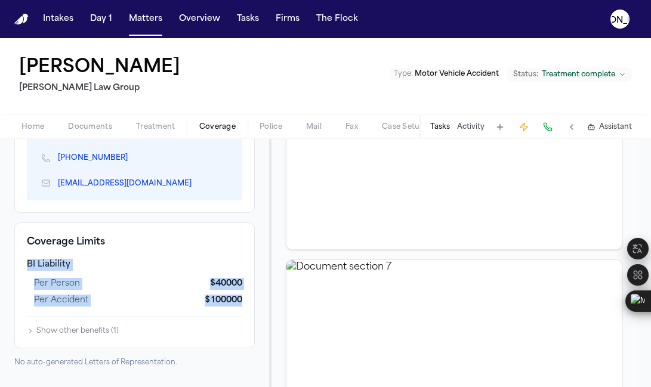
copy div "BI Liability per person $ 40000 per accident $ 100000"
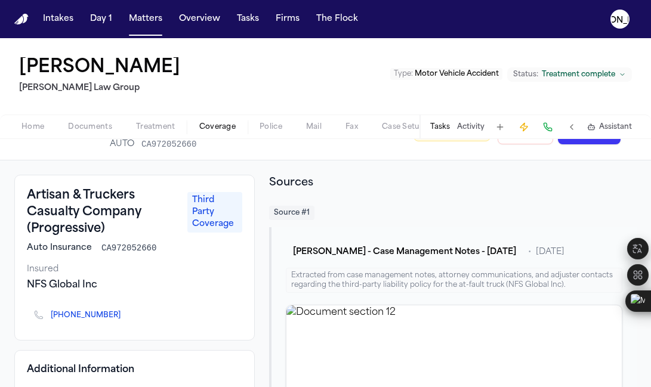
scroll to position [0, 0]
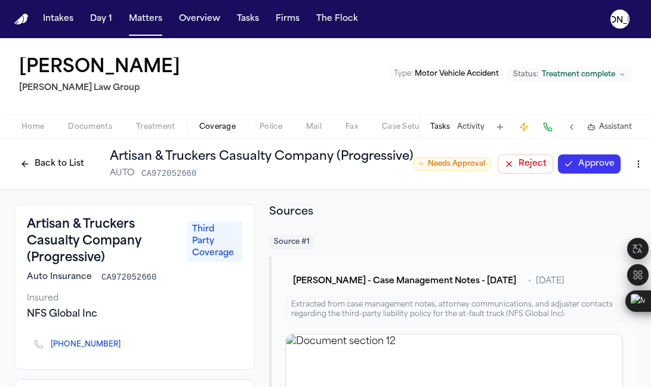
click at [25, 166] on button "Back to List" at bounding box center [52, 163] width 76 height 19
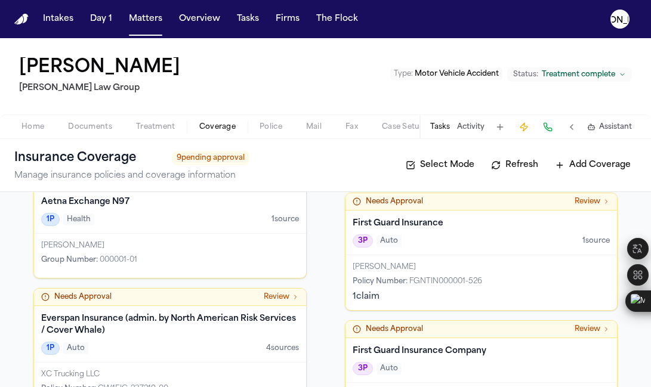
scroll to position [344, 0]
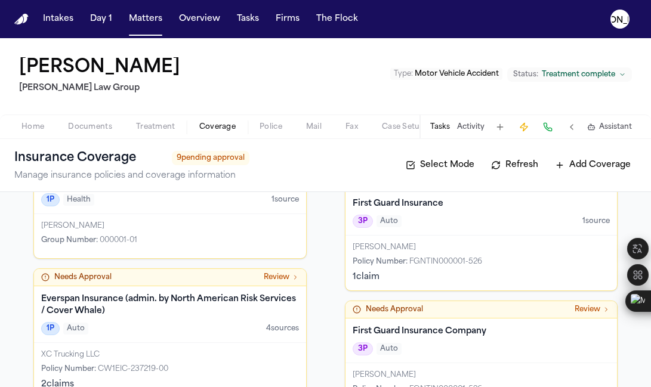
click at [490, 237] on div "[PERSON_NAME] Policy Number : FGNTIN000001-526 1 claim" at bounding box center [481, 263] width 272 height 55
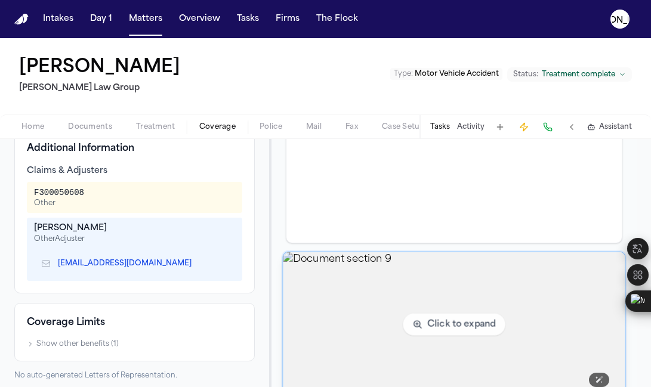
scroll to position [234, 0]
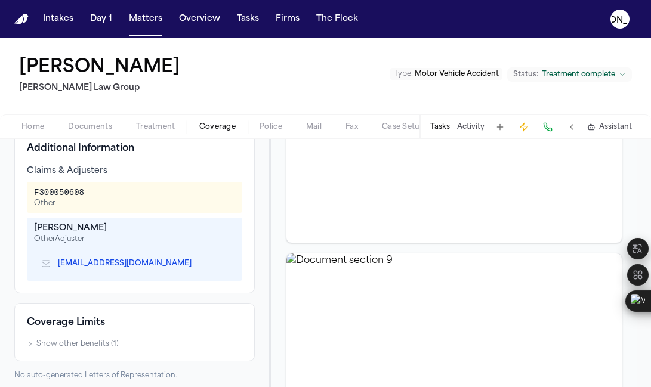
click at [34, 346] on button "Show other benefits ( 1 )" at bounding box center [73, 344] width 92 height 10
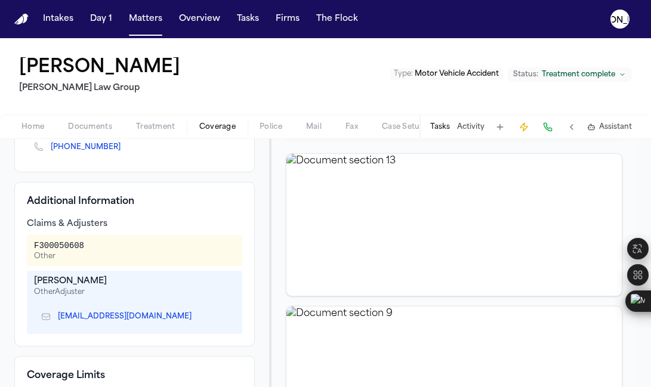
scroll to position [0, 0]
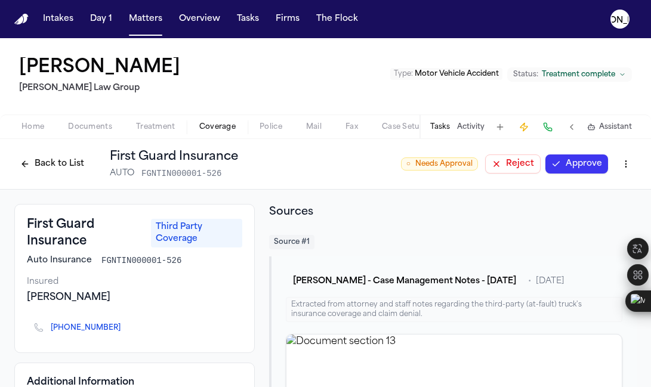
click at [26, 162] on button "Back to List" at bounding box center [52, 163] width 76 height 19
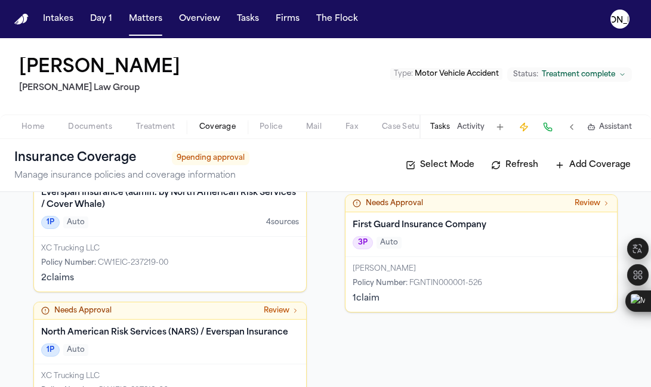
scroll to position [447, 0]
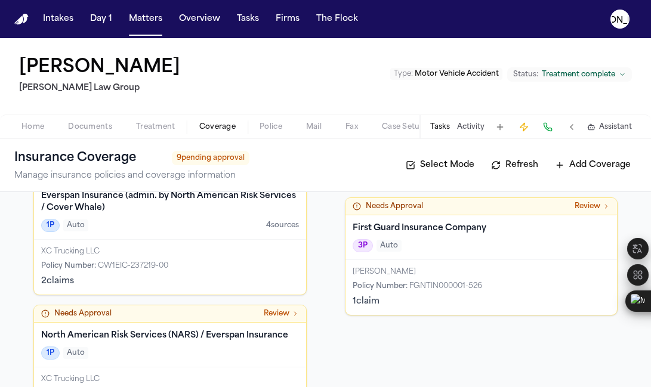
click at [192, 267] on div "Policy Number : CW1EIC-237219-00" at bounding box center [170, 266] width 258 height 10
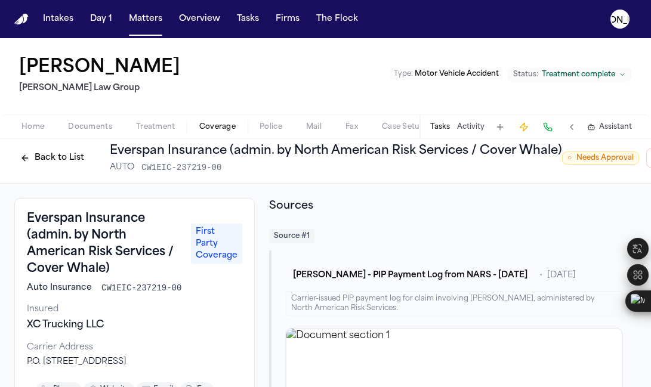
scroll to position [10, 0]
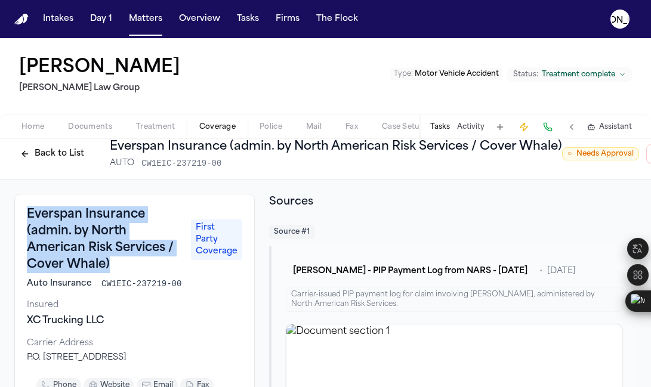
drag, startPoint x: 27, startPoint y: 213, endPoint x: 111, endPoint y: 268, distance: 99.6
click at [111, 268] on h3 "Everspan Insurance (admin. by North American Risk Services / Cover Whale)" at bounding box center [105, 239] width 157 height 67
copy h3 "Everspan Insurance (admin. by North American Risk Services / Cover Whale)"
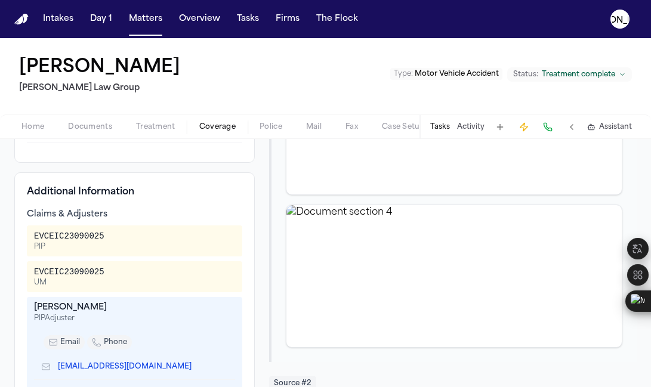
scroll to position [444, 0]
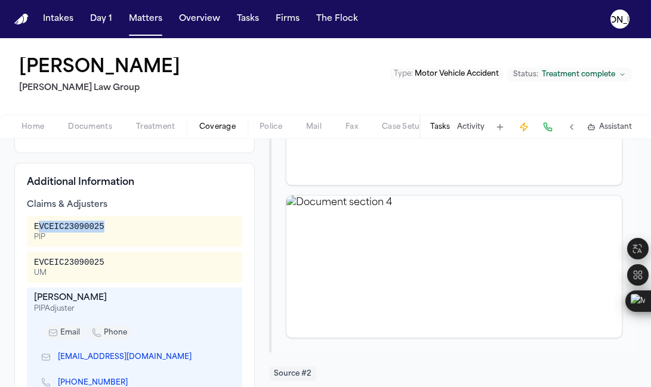
drag, startPoint x: 113, startPoint y: 234, endPoint x: 38, endPoint y: 234, distance: 75.1
click at [38, 234] on div "EVCEIC23090025 PIP" at bounding box center [134, 231] width 201 height 21
click at [148, 240] on div "EVCEIC23090025 PIP" at bounding box center [134, 231] width 201 height 21
drag, startPoint x: 69, startPoint y: 239, endPoint x: 35, endPoint y: 239, distance: 34.6
click at [35, 239] on div "EVCEIC23090025 PIP" at bounding box center [134, 231] width 201 height 21
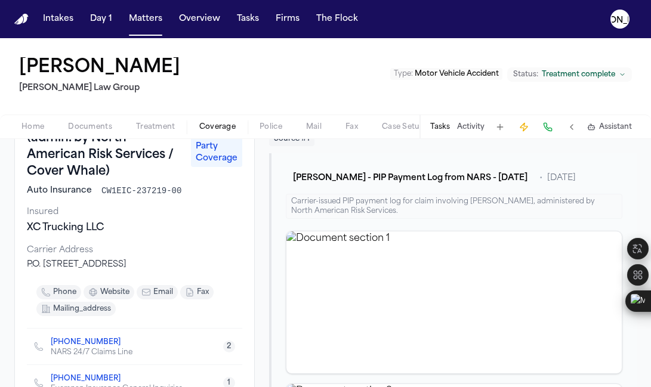
scroll to position [103, 0]
drag, startPoint x: 193, startPoint y: 190, endPoint x: 101, endPoint y: 191, distance: 92.4
click at [101, 191] on div "Auto Insurance CW1EIC-237219-00" at bounding box center [134, 191] width 215 height 12
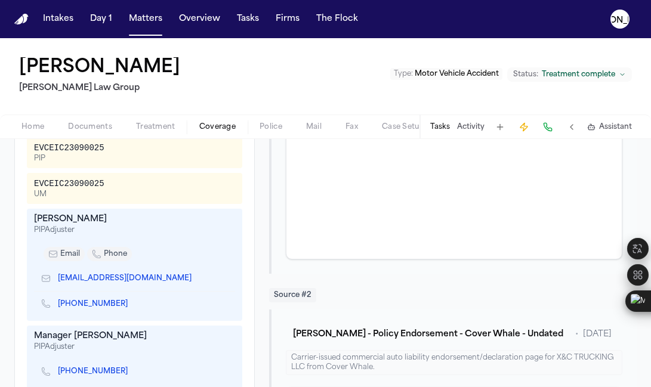
scroll to position [524, 0]
drag, startPoint x: 99, startPoint y: 228, endPoint x: 28, endPoint y: 230, distance: 71.0
click at [28, 230] on div "[PERSON_NAME] PIP Adjuster email phone [EMAIL_ADDRESS][DOMAIN_NAME] [PHONE_NUMB…" at bounding box center [134, 264] width 215 height 112
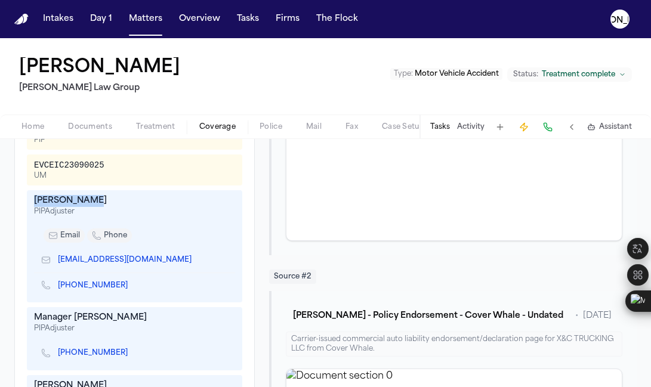
scroll to position [541, 0]
drag, startPoint x: 137, startPoint y: 275, endPoint x: 57, endPoint y: 274, distance: 79.9
click at [57, 273] on div "[EMAIL_ADDRESS][DOMAIN_NAME]" at bounding box center [134, 259] width 201 height 25
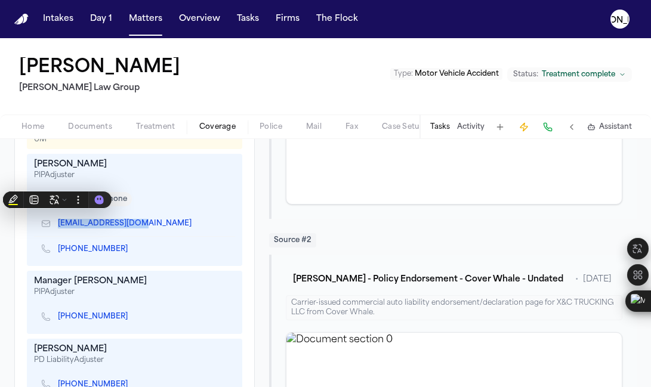
scroll to position [576, 0]
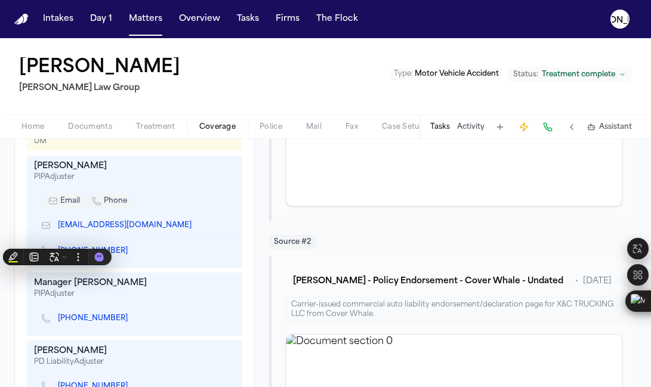
click at [213, 259] on div "[PHONE_NUMBER]" at bounding box center [134, 251] width 201 height 25
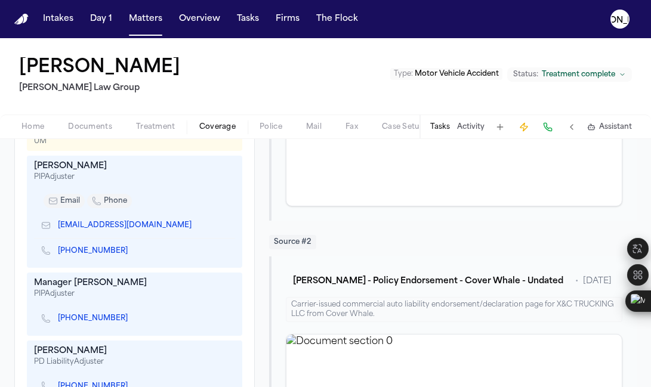
drag, startPoint x: 147, startPoint y: 262, endPoint x: 60, endPoint y: 261, distance: 87.1
click at [60, 261] on div "[PHONE_NUMBER]" at bounding box center [134, 251] width 201 height 25
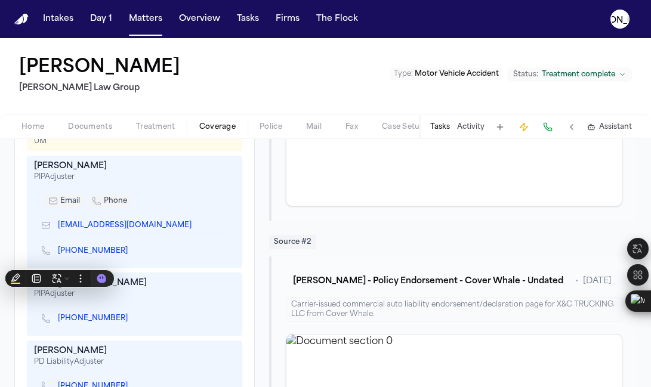
click at [228, 238] on div "[EMAIL_ADDRESS][DOMAIN_NAME]" at bounding box center [134, 225] width 201 height 25
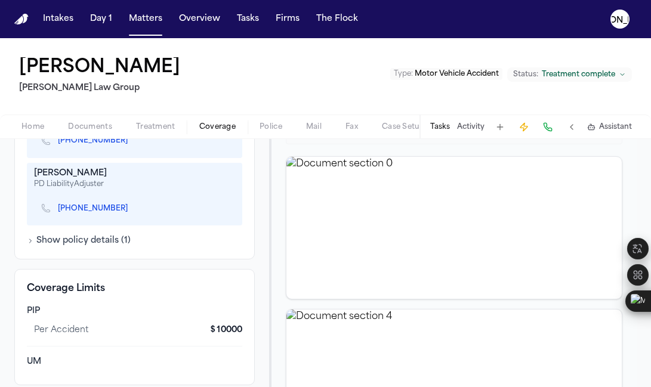
scroll to position [745, 0]
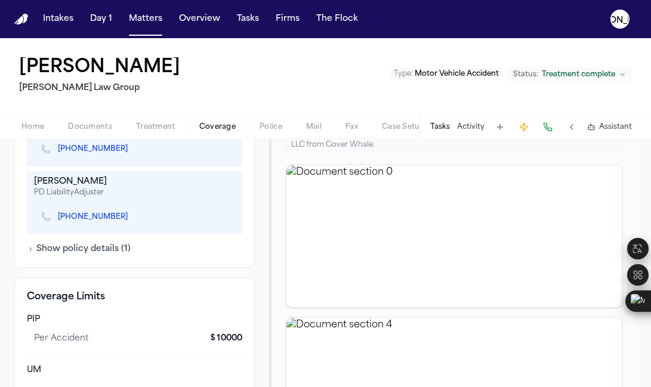
click at [30, 251] on icon "button" at bounding box center [31, 249] width 2 height 4
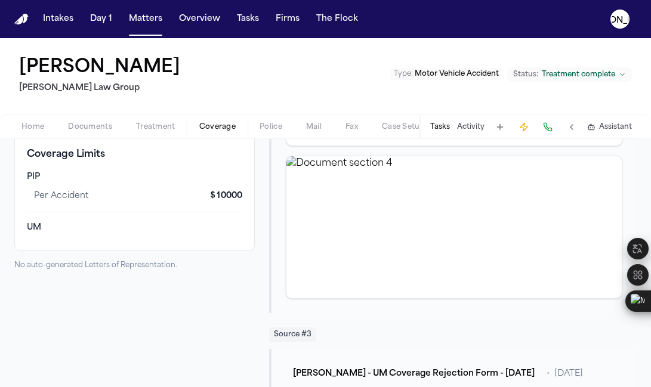
scroll to position [887, 0]
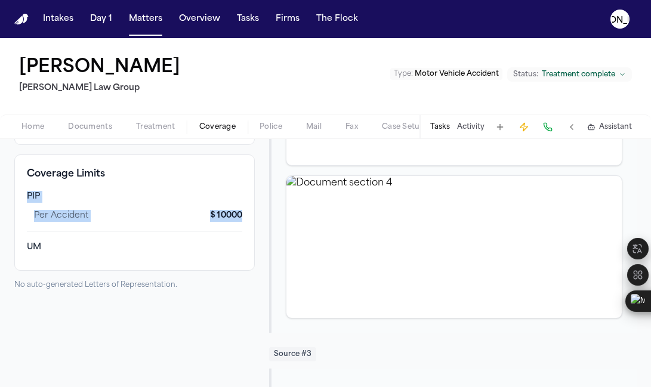
drag, startPoint x: 240, startPoint y: 227, endPoint x: 28, endPoint y: 208, distance: 213.2
click at [28, 208] on div "Coverage Limits PIP per accident $ 10000 UM" at bounding box center [134, 212] width 240 height 116
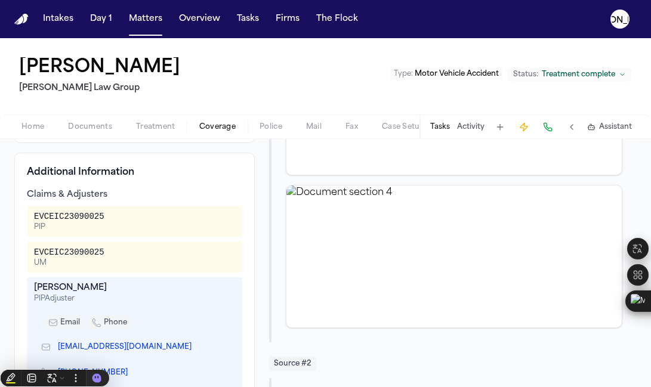
scroll to position [354, 0]
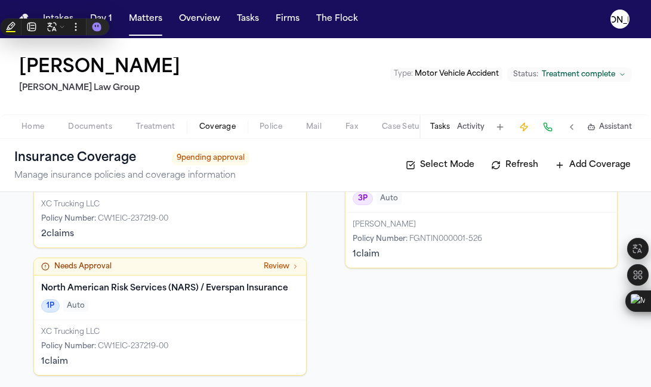
scroll to position [497, 0]
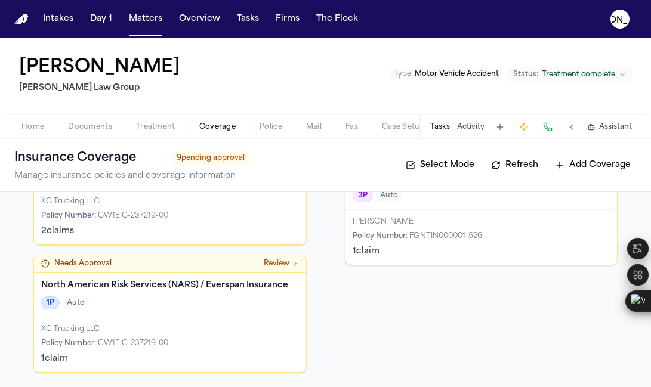
click at [174, 305] on div "1P Auto" at bounding box center [170, 302] width 258 height 13
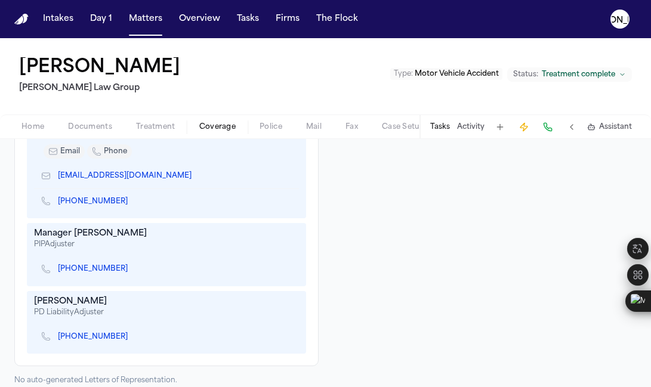
scroll to position [233, 0]
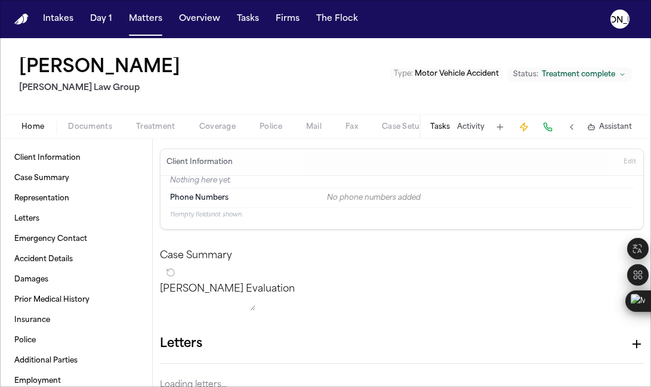
click at [39, 132] on span "Home" at bounding box center [32, 127] width 23 height 10
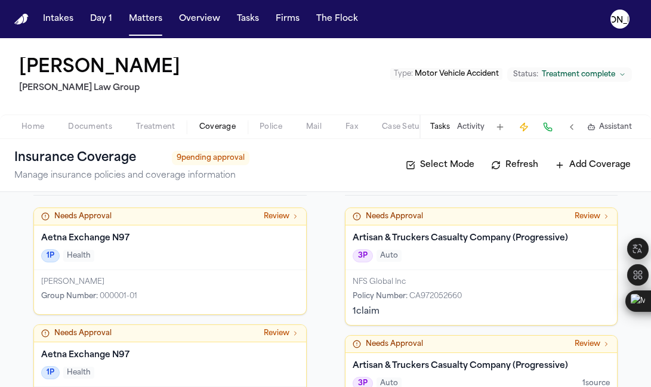
scroll to position [61, 0]
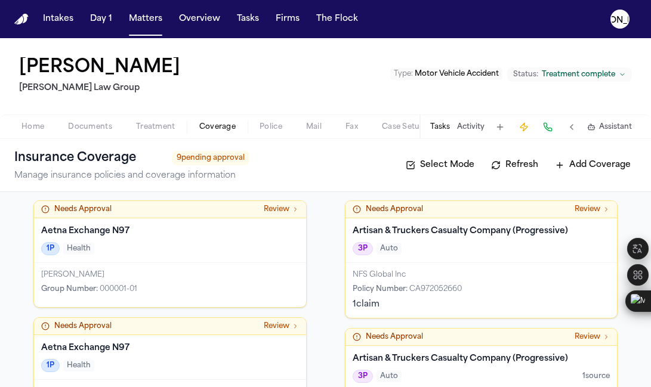
click at [57, 214] on span "Needs Approval" at bounding box center [82, 210] width 57 height 10
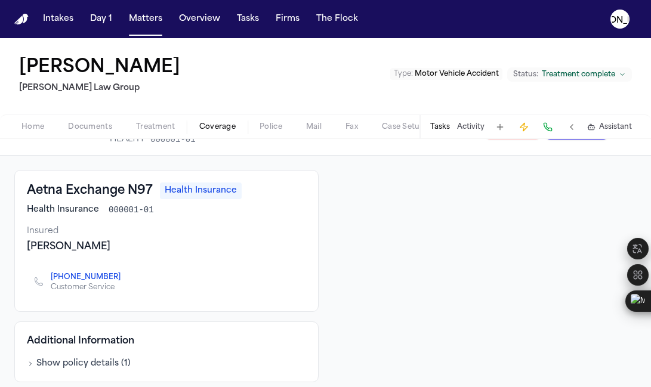
scroll to position [44, 0]
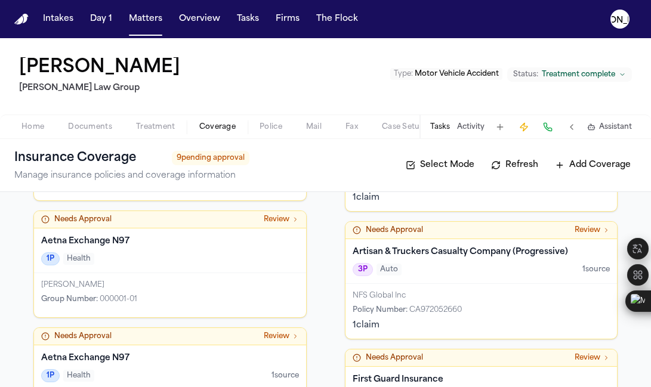
scroll to position [226, 0]
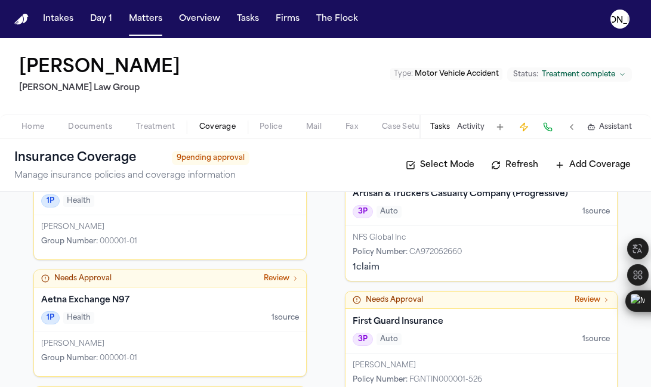
click at [117, 295] on h4 "Aetna Exchange N97" at bounding box center [170, 301] width 258 height 12
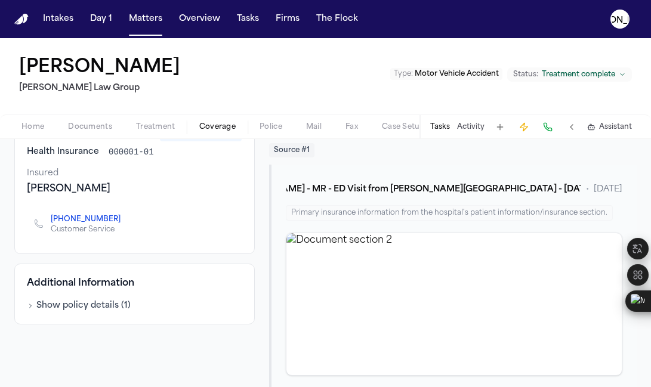
scroll to position [112, 0]
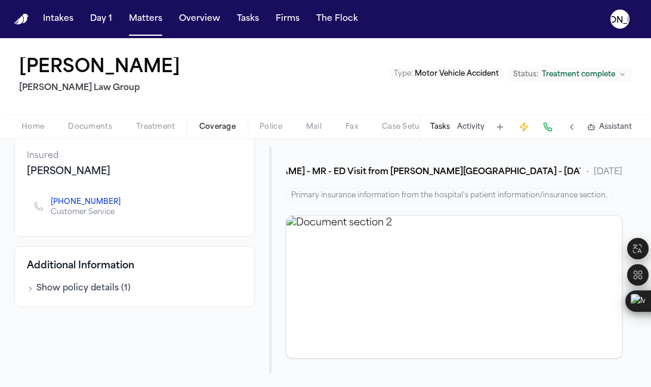
click at [39, 295] on button "Show policy details ( 1 )" at bounding box center [79, 289] width 104 height 12
